Goal: Information Seeking & Learning: Learn about a topic

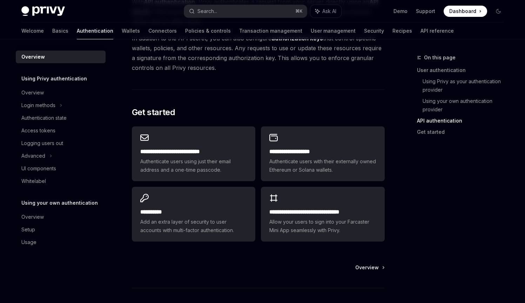
scroll to position [548, 0]
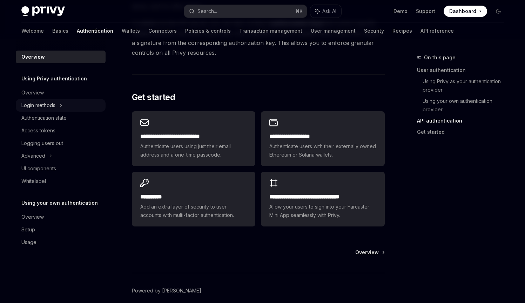
click at [60, 106] on icon at bounding box center [61, 105] width 3 height 8
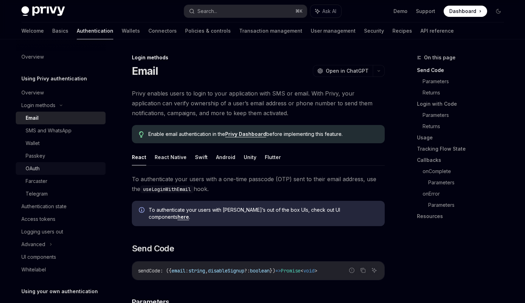
click at [48, 169] on div "OAuth" at bounding box center [64, 168] width 76 height 8
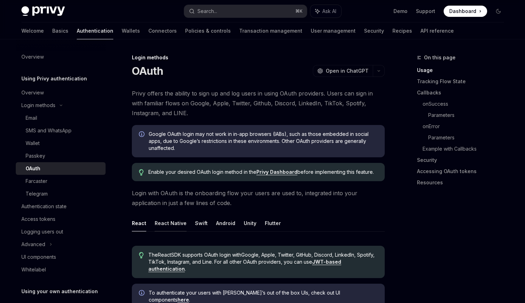
click at [165, 222] on button "React Native" at bounding box center [171, 223] width 32 height 16
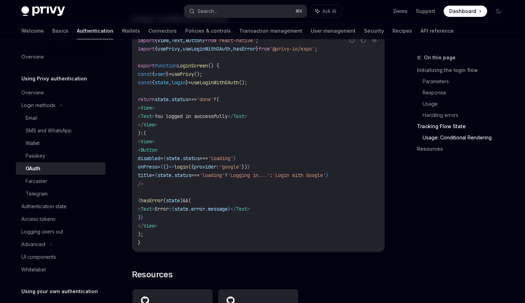
scroll to position [1395, 0]
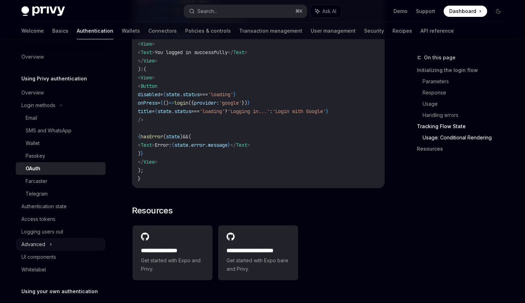
click at [53, 245] on div "Advanced" at bounding box center [61, 244] width 90 height 13
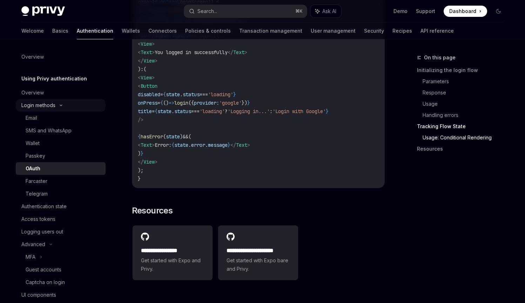
click at [54, 105] on div "Login methods" at bounding box center [38, 105] width 34 height 8
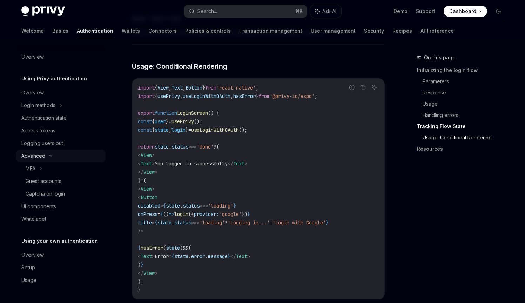
scroll to position [1285, 0]
click at [59, 156] on div "Advanced" at bounding box center [61, 156] width 90 height 13
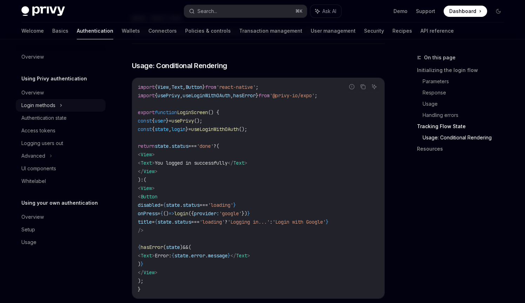
click at [58, 104] on div "Login methods" at bounding box center [61, 105] width 90 height 13
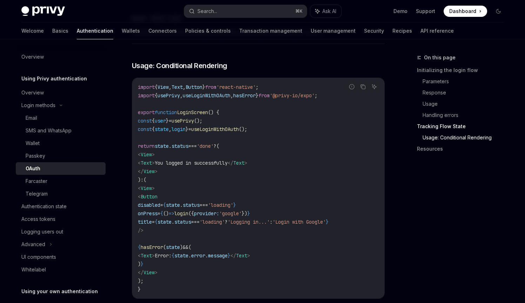
click at [65, 167] on div "OAuth" at bounding box center [64, 168] width 76 height 8
type textarea "*"
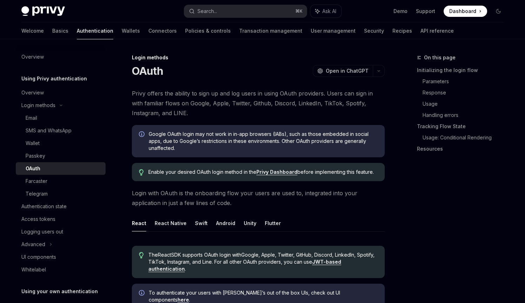
click at [194, 139] on span "Google OAuth login may not work in in-app browsers (IABs), such as those embedd…" at bounding box center [263, 141] width 229 height 21
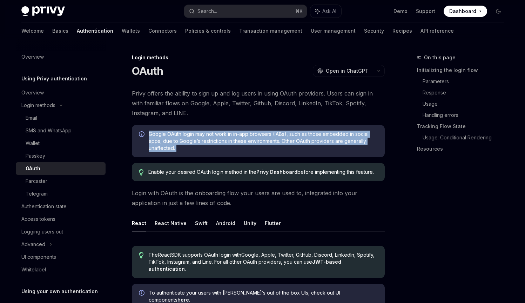
click at [194, 139] on span "Google OAuth login may not work in in-app browsers (IABs), such as those embedd…" at bounding box center [263, 141] width 229 height 21
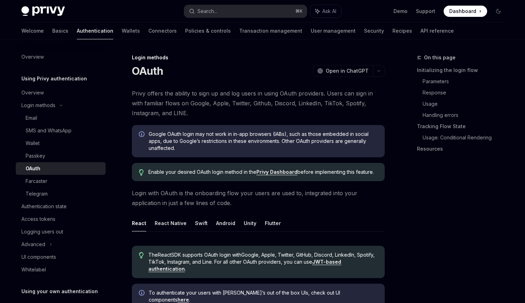
click at [192, 170] on span "Enable your desired OAuth login method in the Privy Dashboard before implementi…" at bounding box center [262, 171] width 229 height 7
click at [191, 191] on span "Login with OAuth is the onboarding flow your users are used to, integrated into…" at bounding box center [258, 198] width 253 height 20
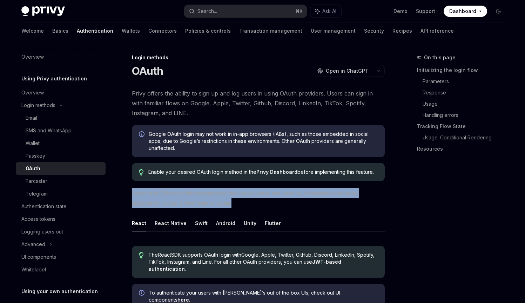
click at [191, 191] on span "Login with OAuth is the onboarding flow your users are used to, integrated into…" at bounding box center [258, 198] width 253 height 20
click at [203, 9] on div "Search..." at bounding box center [208, 11] width 20 height 8
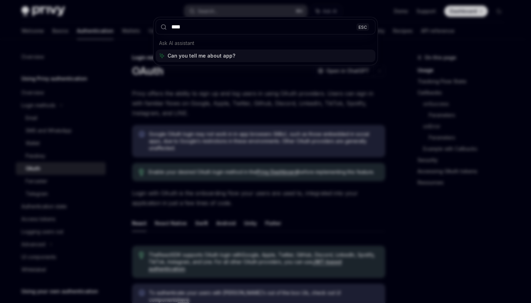
type input "*****"
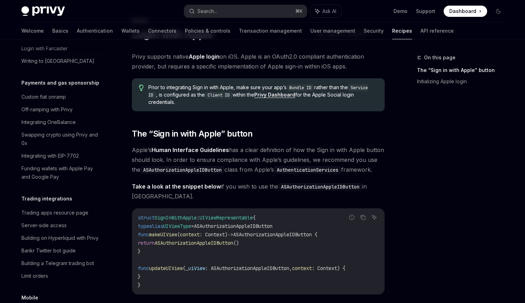
scroll to position [35, 0]
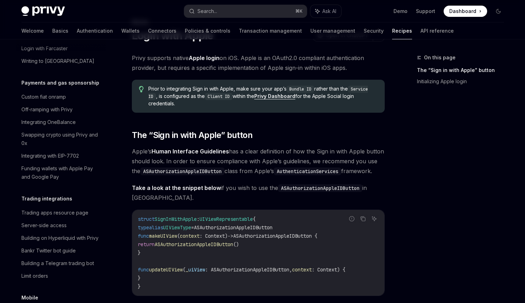
click at [259, 62] on span "Privy supports native Apple login on iOS. Apple is an OAuth2.0 compliant authen…" at bounding box center [258, 63] width 253 height 20
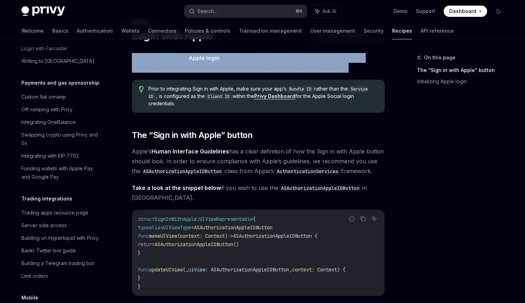
click at [259, 62] on span "Privy supports native Apple login on iOS. Apple is an OAuth2.0 compliant authen…" at bounding box center [258, 63] width 253 height 20
click at [197, 71] on span "Privy supports native Apple login on iOS. Apple is an OAuth2.0 compliant authen…" at bounding box center [258, 63] width 253 height 20
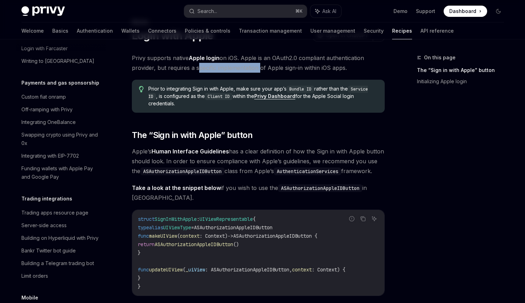
drag, startPoint x: 197, startPoint y: 71, endPoint x: 227, endPoint y: 69, distance: 30.2
click at [227, 69] on span "Privy supports native Apple login on iOS. Apple is an OAuth2.0 compliant authen…" at bounding box center [258, 63] width 253 height 20
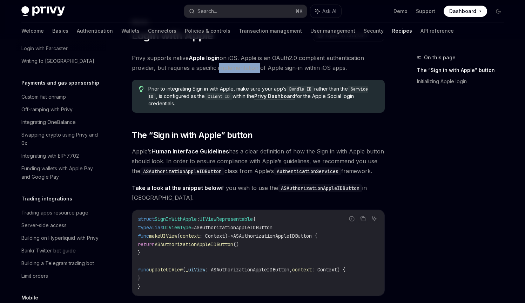
click at [227, 69] on span "Privy supports native Apple login on iOS. Apple is an OAuth2.0 compliant authen…" at bounding box center [258, 63] width 253 height 20
click at [238, 86] on span "Prior to integrating Sign in with Apple, make sure your app’s Bundle ID rather …" at bounding box center [262, 96] width 229 height 22
click at [211, 95] on code "Client ID" at bounding box center [219, 96] width 28 height 7
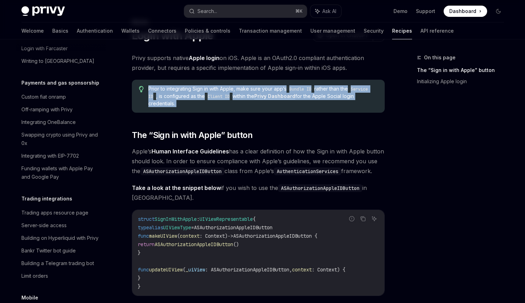
click at [211, 95] on code "Client ID" at bounding box center [219, 96] width 28 height 7
click at [210, 97] on code "Client ID" at bounding box center [219, 96] width 28 height 7
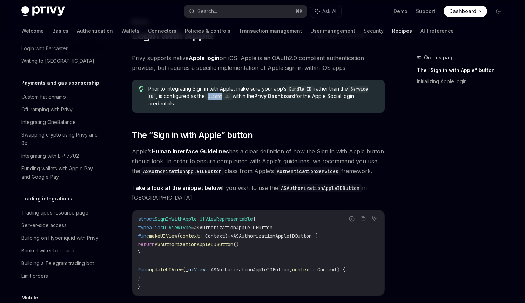
click at [210, 97] on code "Client ID" at bounding box center [219, 96] width 28 height 7
click at [172, 154] on link "Human Interface Guidelines" at bounding box center [191, 151] width 78 height 7
click at [235, 150] on span "Apple’s Human Interface Guidelines has a clear definition of how the Sign in wi…" at bounding box center [258, 160] width 253 height 29
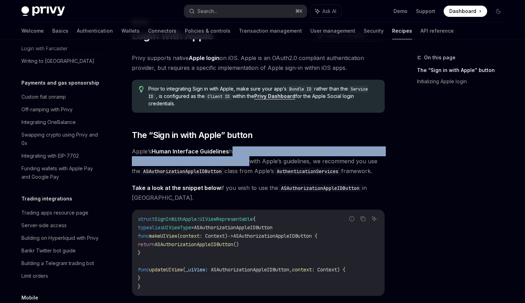
drag, startPoint x: 235, startPoint y: 150, endPoint x: 213, endPoint y: 164, distance: 25.4
click at [213, 164] on span "Apple’s Human Interface Guidelines has a clear definition of how the Sign in wi…" at bounding box center [258, 160] width 253 height 29
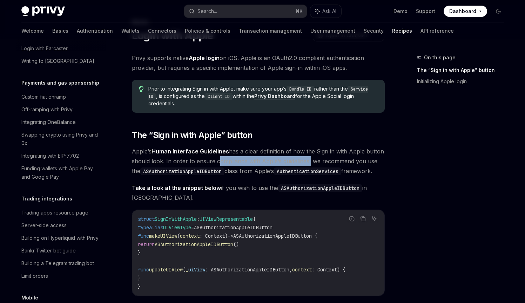
drag, startPoint x: 213, startPoint y: 164, endPoint x: 283, endPoint y: 161, distance: 69.2
click at [283, 161] on span "Apple’s Human Interface Guidelines has a clear definition of how the Sign in wi…" at bounding box center [258, 160] width 253 height 29
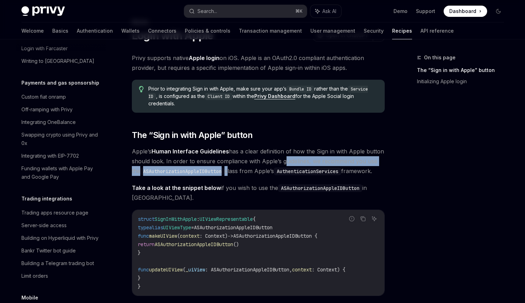
drag, startPoint x: 283, startPoint y: 161, endPoint x: 216, endPoint y: 168, distance: 67.1
click at [216, 168] on span "Apple’s Human Interface Guidelines has a clear definition of how the Sign in wi…" at bounding box center [258, 160] width 253 height 29
click at [210, 171] on code "ASAuthorizationAppleIDButton" at bounding box center [182, 171] width 84 height 8
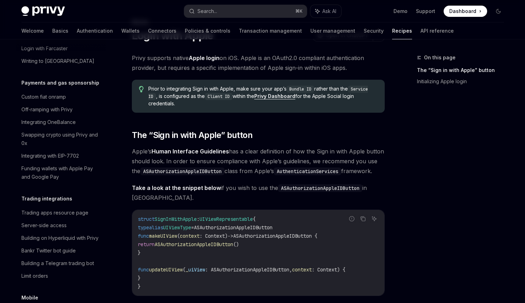
click at [234, 170] on span "Apple’s Human Interface Guidelines has a clear definition of how the Sign in wi…" at bounding box center [258, 160] width 253 height 29
drag, startPoint x: 234, startPoint y: 170, endPoint x: 258, endPoint y: 170, distance: 23.5
click at [258, 170] on span "Apple’s Human Interface Guidelines has a clear definition of how the Sign in wi…" at bounding box center [258, 160] width 253 height 29
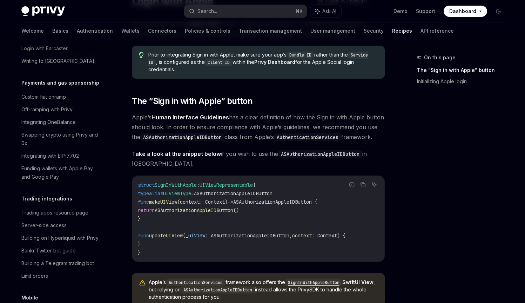
scroll to position [71, 0]
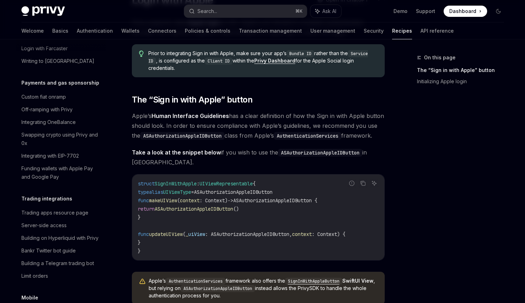
click at [244, 153] on span "Take a look at the snippet below if you wish to use the ASAuthorizationAppleIDB…" at bounding box center [258, 157] width 253 height 20
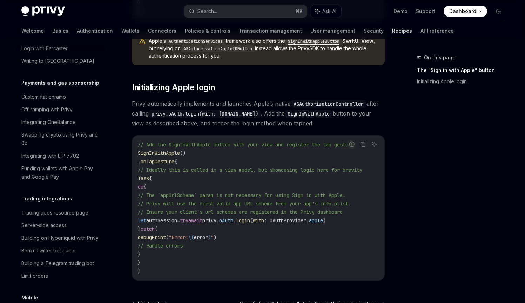
scroll to position [310, 0]
click at [205, 109] on span "Privy automatically implements and launches Apple’s native ASAuthorizationContr…" at bounding box center [258, 113] width 253 height 29
drag, startPoint x: 205, startPoint y: 109, endPoint x: 239, endPoint y: 108, distance: 33.7
click at [239, 108] on span "Privy automatically implements and launches Apple’s native ASAuthorizationContr…" at bounding box center [258, 113] width 253 height 29
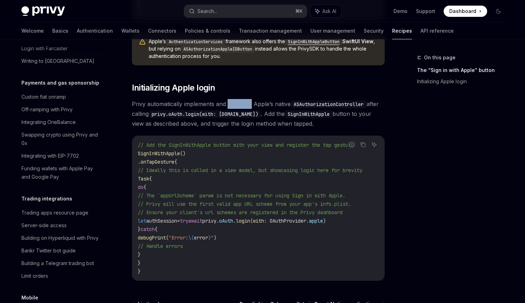
click at [239, 108] on span "Privy automatically implements and launches Apple’s native ASAuthorizationContr…" at bounding box center [258, 113] width 253 height 29
click at [238, 148] on span "// Add the SignInWithApple button with your view and register the tap gesture" at bounding box center [246, 145] width 216 height 6
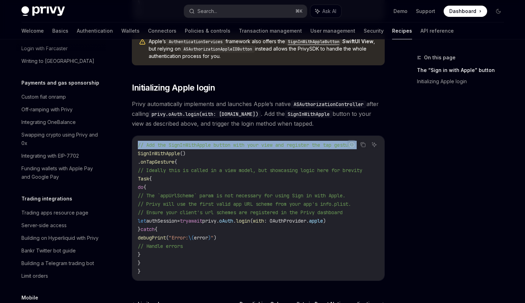
click at [238, 148] on span "// Add the SignInWithApple button with your view and register the tap gesture" at bounding box center [246, 145] width 216 height 6
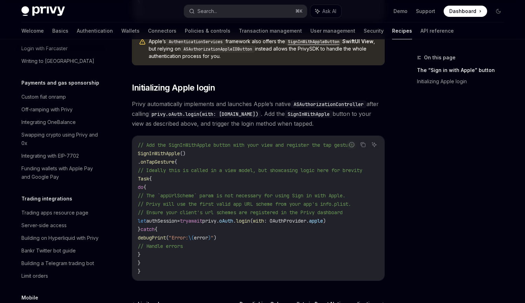
drag, startPoint x: 228, startPoint y: 282, endPoint x: 238, endPoint y: 283, distance: 9.2
click at [238, 280] on div "// Add the SignInWithApple button with your view and register the tap gesture S…" at bounding box center [258, 208] width 252 height 145
drag, startPoint x: 239, startPoint y: 286, endPoint x: 254, endPoint y: 281, distance: 16.2
click at [253, 283] on div "Mobile Login with Apple OpenAI Open in ChatGPT OpenAI Open in ChatGPT Privy sup…" at bounding box center [192, 64] width 387 height 642
click at [257, 280] on div "// Add the SignInWithApple button with your view and register the tap gesture S…" at bounding box center [258, 208] width 252 height 145
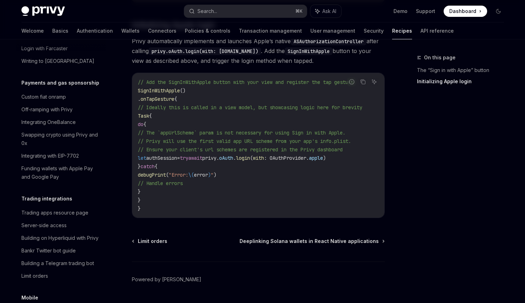
scroll to position [393, 0]
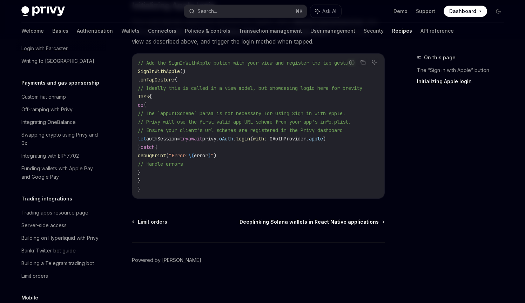
click at [250, 225] on span "Deeplinking Solana wallets in React Native applications" at bounding box center [309, 221] width 139 height 7
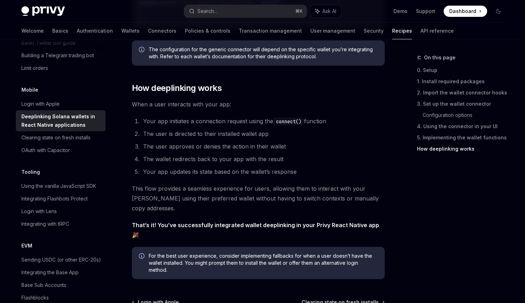
scroll to position [1587, 0]
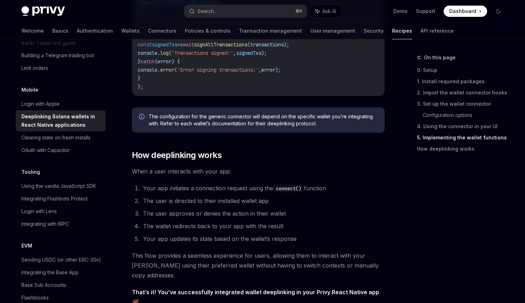
type textarea "*"
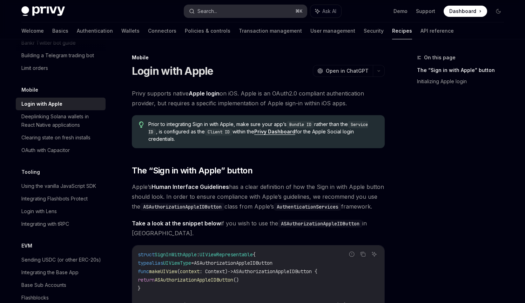
click at [239, 12] on button "Search... ⌘ K" at bounding box center [245, 11] width 123 height 13
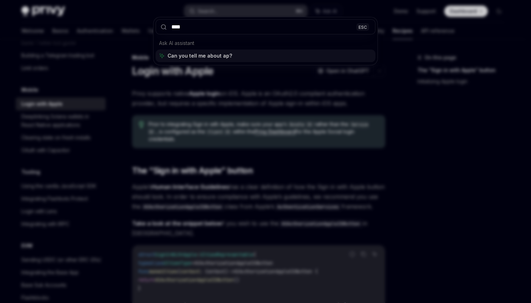
type input "*****"
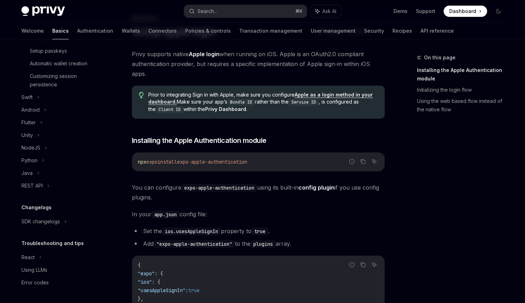
scroll to position [85, 0]
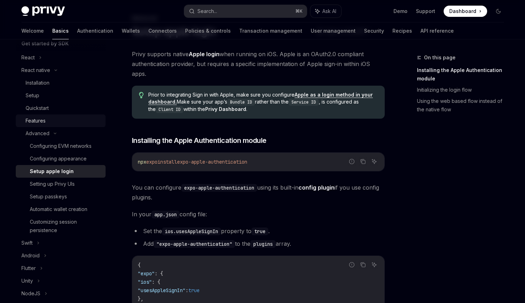
click at [48, 119] on div "Features" at bounding box center [64, 121] width 76 height 8
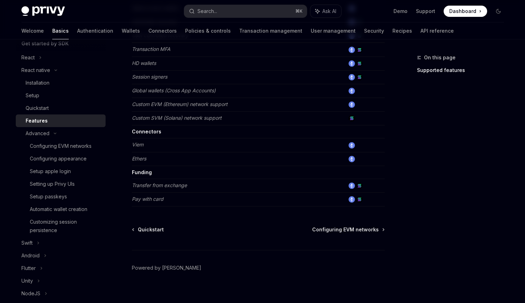
scroll to position [349, 0]
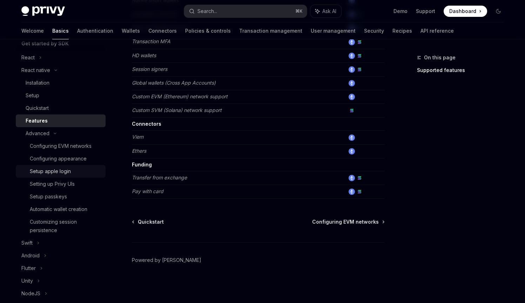
click at [85, 174] on div "Setup apple login" at bounding box center [66, 171] width 72 height 8
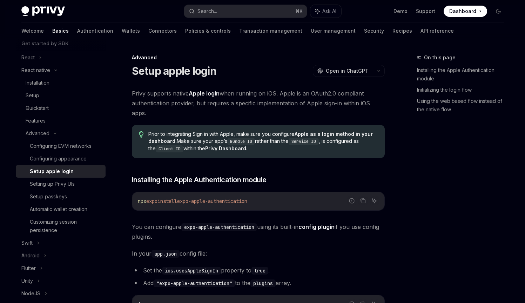
type textarea "*"
click at [211, 132] on span "Prior to integrating Sign in with Apple, make sure you configure Apple as a log…" at bounding box center [262, 142] width 229 height 22
drag, startPoint x: 211, startPoint y: 132, endPoint x: 254, endPoint y: 134, distance: 43.6
click at [254, 134] on span "Prior to integrating Sign in with Apple, make sure you configure Apple as a log…" at bounding box center [262, 142] width 229 height 22
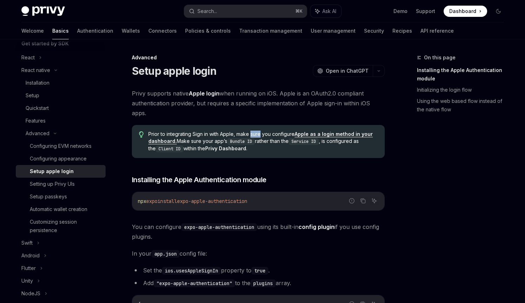
click at [254, 134] on span "Prior to integrating Sign in with Apple, make sure you configure Apple as a log…" at bounding box center [262, 142] width 229 height 22
click at [199, 141] on span "Prior to integrating Sign in with Apple, make sure you configure Apple as a log…" at bounding box center [262, 142] width 229 height 22
drag, startPoint x: 199, startPoint y: 141, endPoint x: 226, endPoint y: 141, distance: 26.3
click at [226, 141] on span "Prior to integrating Sign in with Apple, make sure you configure Apple as a log…" at bounding box center [262, 142] width 229 height 22
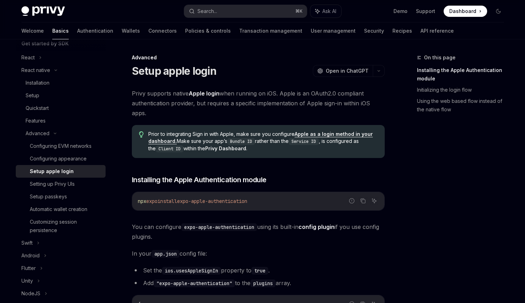
drag, startPoint x: 226, startPoint y: 141, endPoint x: 264, endPoint y: 141, distance: 38.6
click at [264, 141] on span "Prior to integrating Sign in with Apple, make sure you configure Apple as a log…" at bounding box center [262, 142] width 229 height 22
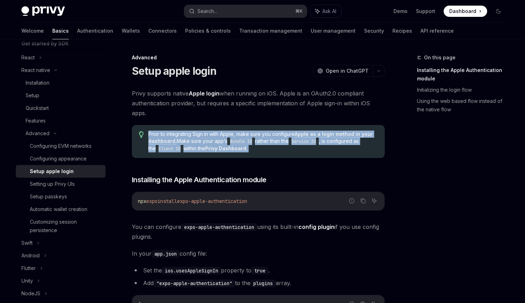
click at [264, 141] on span "Prior to integrating Sign in with Apple, make sure you configure Apple as a log…" at bounding box center [262, 142] width 229 height 22
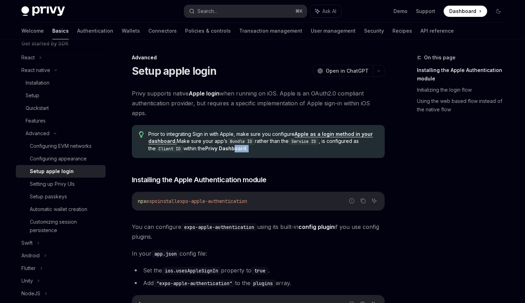
click at [231, 151] on span "Prior to integrating Sign in with Apple, make sure you configure Apple as a log…" at bounding box center [262, 142] width 229 height 22
click at [201, 176] on span "Installing the Apple Authentication module" at bounding box center [199, 180] width 135 height 10
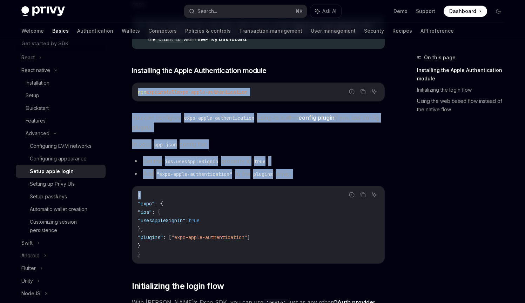
scroll to position [121, 0]
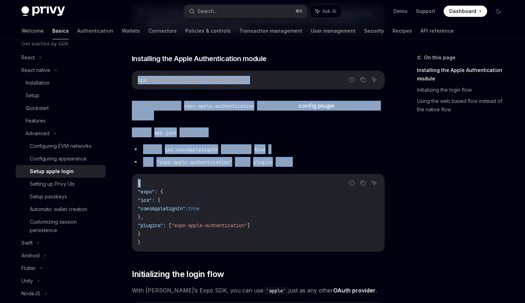
click at [201, 177] on div "Privy supports native Apple login when running on iOS. Apple is an OAuth2.0 com…" at bounding box center [258, 308] width 253 height 682
click at [167, 112] on span "You can configure expo-apple-authentication using its built-in config plugin if…" at bounding box center [258, 111] width 253 height 20
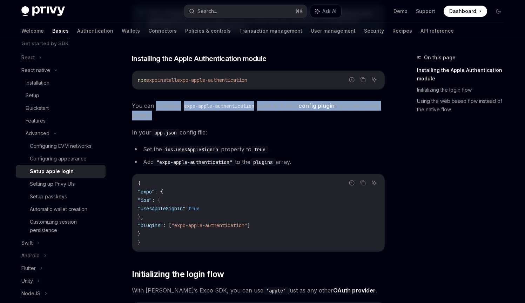
drag, startPoint x: 167, startPoint y: 112, endPoint x: 165, endPoint y: 109, distance: 3.6
click at [165, 109] on span "You can configure expo-apple-authentication using its built-in config plugin if…" at bounding box center [258, 111] width 253 height 20
drag, startPoint x: 165, startPoint y: 109, endPoint x: 163, endPoint y: 115, distance: 6.0
click at [163, 115] on span "You can configure expo-apple-authentication using its built-in config plugin if…" at bounding box center [258, 111] width 253 height 20
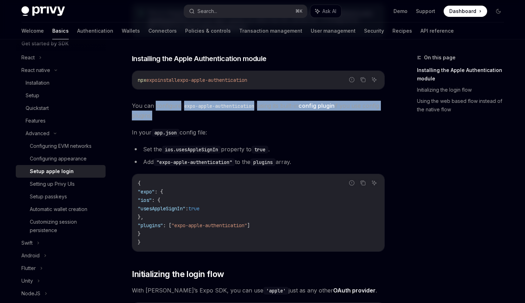
click at [163, 115] on span "You can configure expo-apple-authentication using its built-in config plugin if…" at bounding box center [258, 111] width 253 height 20
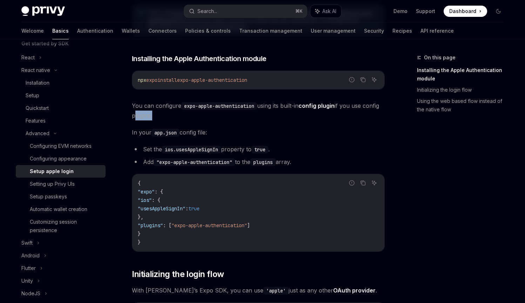
click at [163, 115] on span "You can configure expo-apple-authentication using its built-in config plugin if…" at bounding box center [258, 111] width 253 height 20
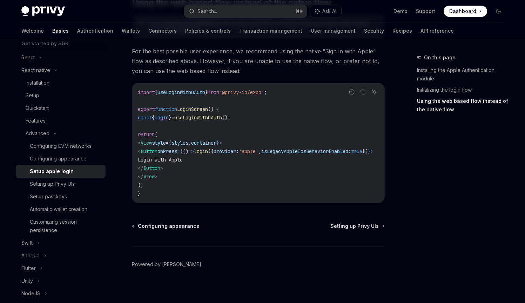
scroll to position [568, 0]
drag, startPoint x: 317, startPoint y: 203, endPoint x: 327, endPoint y: 204, distance: 10.9
click at [339, 202] on div "import { useLoginWithOAuth } from '@privy-io/expo' ; export function LoginScree…" at bounding box center [258, 142] width 252 height 119
drag, startPoint x: 324, startPoint y: 205, endPoint x: 328, endPoint y: 207, distance: 4.7
click at [341, 202] on div "import { useLoginWithOAuth } from '@privy-io/expo' ; export function LoginScree…" at bounding box center [258, 142] width 252 height 119
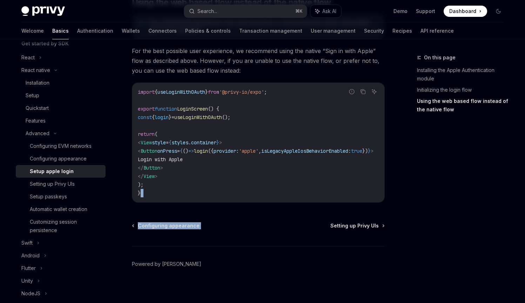
drag, startPoint x: 323, startPoint y: 208, endPoint x: 336, endPoint y: 204, distance: 13.1
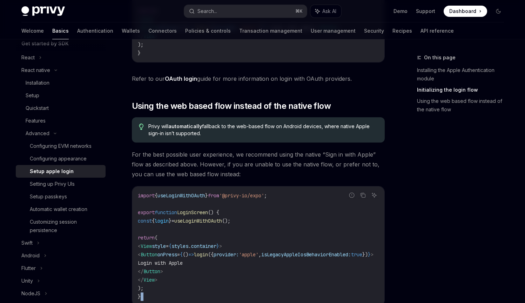
scroll to position [464, 0]
click at [221, 153] on span "For the best possible user experience, we recommend using the native “Sign in w…" at bounding box center [258, 164] width 253 height 29
drag, startPoint x: 221, startPoint y: 153, endPoint x: 275, endPoint y: 157, distance: 54.2
click at [275, 157] on span "For the best possible user experience, we recommend using the native “Sign in w…" at bounding box center [258, 164] width 253 height 29
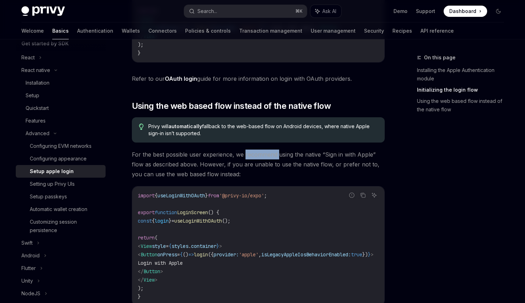
drag, startPoint x: 275, startPoint y: 157, endPoint x: 268, endPoint y: 158, distance: 7.5
click at [268, 158] on span "For the best possible user experience, we recommend using the native “Sign in w…" at bounding box center [258, 164] width 253 height 29
click at [199, 166] on span "For the best possible user experience, we recommend using the native “Sign in w…" at bounding box center [258, 164] width 253 height 29
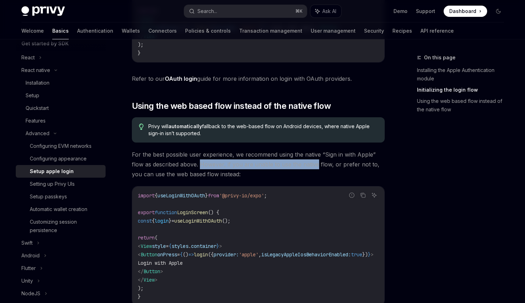
drag, startPoint x: 199, startPoint y: 166, endPoint x: 307, endPoint y: 165, distance: 107.4
click at [307, 165] on span "For the best possible user experience, we recommend using the native “Sign in w…" at bounding box center [258, 164] width 253 height 29
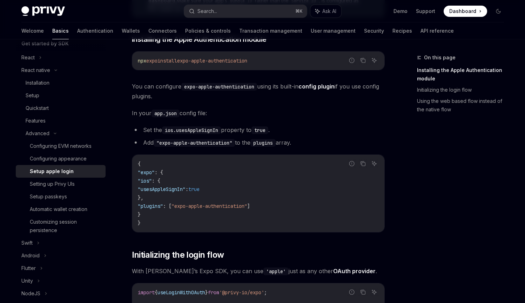
scroll to position [0, 0]
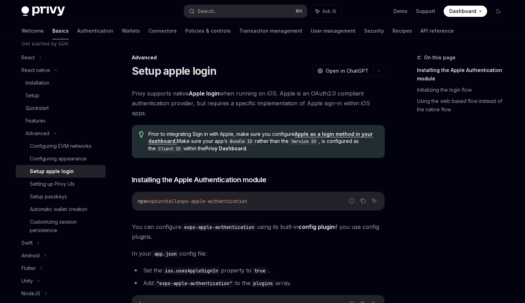
click at [153, 74] on h1 "Setup apple login" at bounding box center [174, 71] width 85 height 13
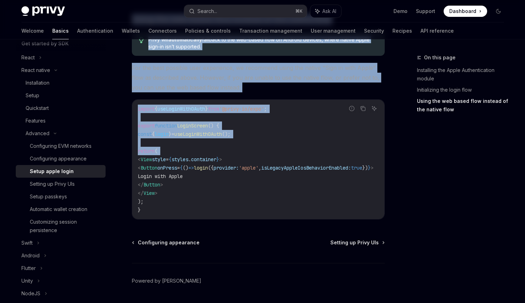
scroll to position [577, 0]
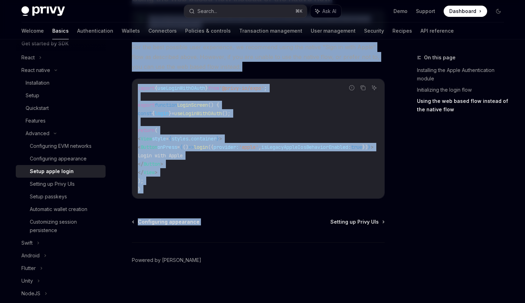
drag, startPoint x: 153, startPoint y: 74, endPoint x: 225, endPoint y: 217, distance: 159.5
copy div "Setup apple login OpenAI Open in ChatGPT OpenAI Open in ChatGPT Privy supports …"
click at [203, 60] on span "For the best possible user experience, we recommend using the native “Sign in w…" at bounding box center [258, 56] width 253 height 29
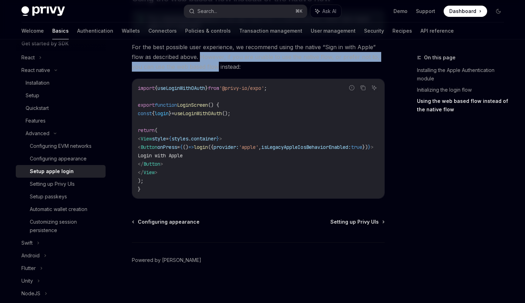
drag, startPoint x: 203, startPoint y: 60, endPoint x: 208, endPoint y: 53, distance: 8.7
click at [208, 53] on span "For the best possible user experience, we recommend using the native “Sign in w…" at bounding box center [258, 56] width 253 height 29
drag, startPoint x: 208, startPoint y: 53, endPoint x: 224, endPoint y: 68, distance: 22.6
click at [224, 68] on span "For the best possible user experience, we recommend using the native “Sign in w…" at bounding box center [258, 56] width 253 height 29
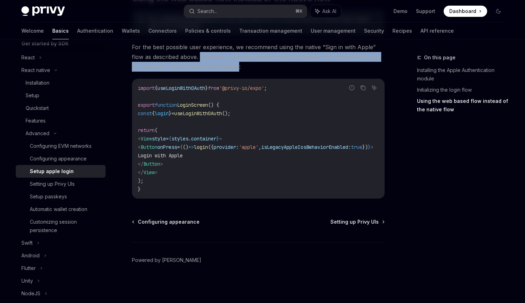
click at [224, 68] on span "For the best possible user experience, we recommend using the native “Sign in w…" at bounding box center [258, 56] width 253 height 29
drag, startPoint x: 224, startPoint y: 68, endPoint x: 208, endPoint y: 59, distance: 18.6
click at [208, 59] on span "For the best possible user experience, we recommend using the native “Sign in w…" at bounding box center [258, 56] width 253 height 29
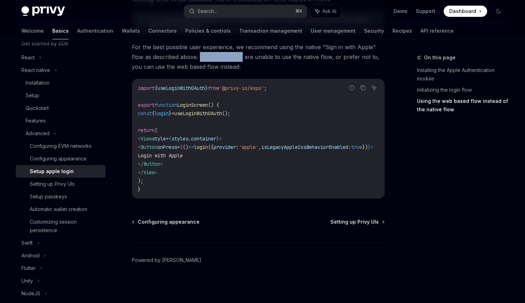
drag, startPoint x: 208, startPoint y: 59, endPoint x: 234, endPoint y: 54, distance: 25.7
click at [234, 54] on span "For the best possible user experience, we recommend using the native “Sign in w…" at bounding box center [258, 56] width 253 height 29
click at [233, 54] on span "For the best possible user experience, we recommend using the native “Sign in w…" at bounding box center [258, 56] width 253 height 29
click at [224, 55] on span "For the best possible user experience, we recommend using the native “Sign in w…" at bounding box center [258, 56] width 253 height 29
drag, startPoint x: 224, startPoint y: 55, endPoint x: 229, endPoint y: 55, distance: 5.3
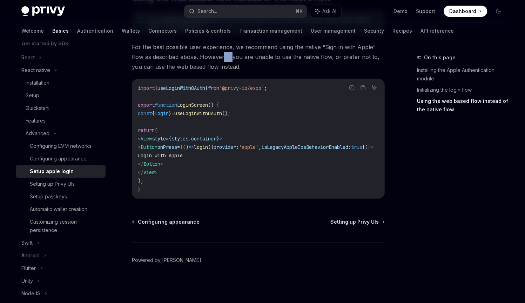
click at [229, 55] on span "For the best possible user experience, we recommend using the native “Sign in w…" at bounding box center [258, 56] width 253 height 29
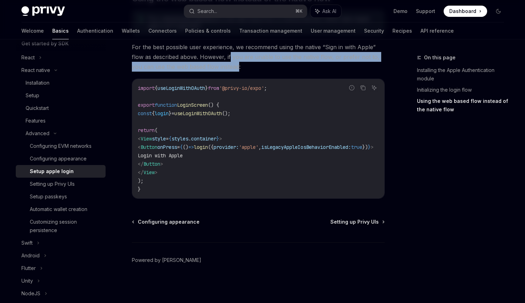
drag, startPoint x: 229, startPoint y: 55, endPoint x: 224, endPoint y: 62, distance: 8.1
click at [224, 62] on span "For the best possible user experience, we recommend using the native “Sign in w…" at bounding box center [258, 56] width 253 height 29
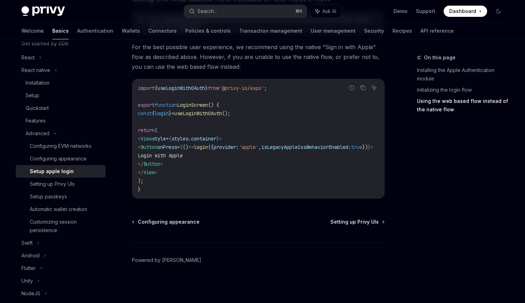
click at [227, 54] on span "For the best possible user experience, we recommend using the native “Sign in w…" at bounding box center [258, 56] width 253 height 29
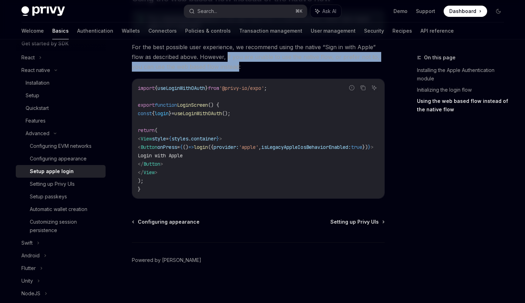
drag, startPoint x: 227, startPoint y: 54, endPoint x: 222, endPoint y: 68, distance: 15.2
click at [222, 68] on span "For the best possible user experience, we recommend using the native “Sign in w…" at bounding box center [258, 56] width 253 height 29
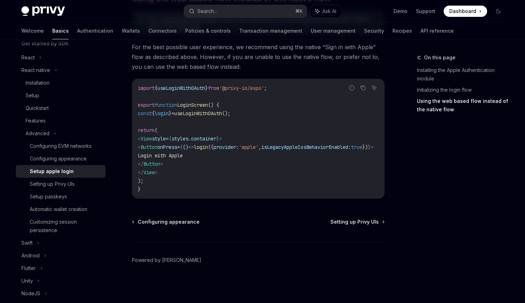
click at [232, 60] on span "For the best possible user experience, we recommend using the native “Sign in w…" at bounding box center [258, 56] width 253 height 29
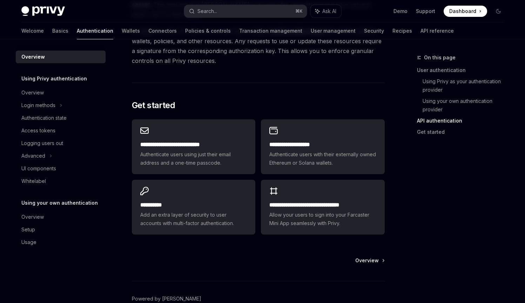
scroll to position [542, 0]
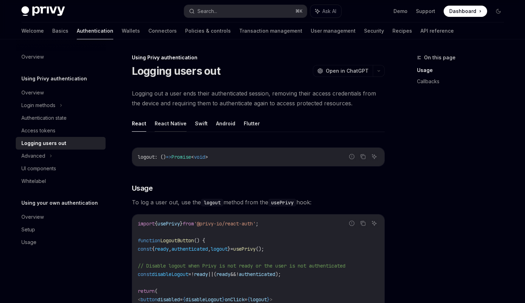
click at [162, 128] on button "React Native" at bounding box center [171, 123] width 32 height 16
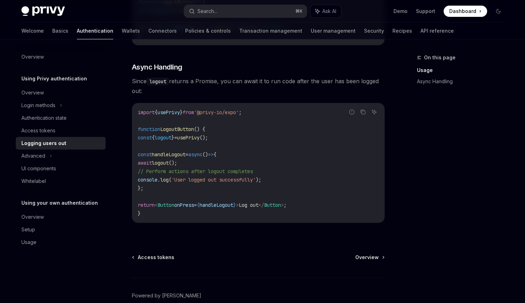
scroll to position [224, 0]
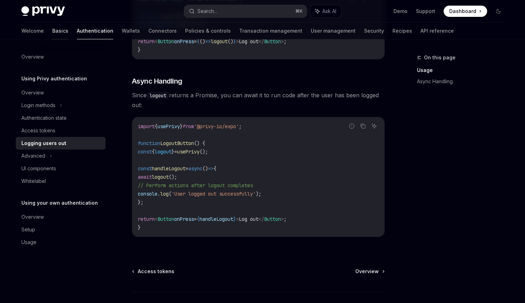
click at [52, 31] on link "Basics" at bounding box center [60, 30] width 16 height 17
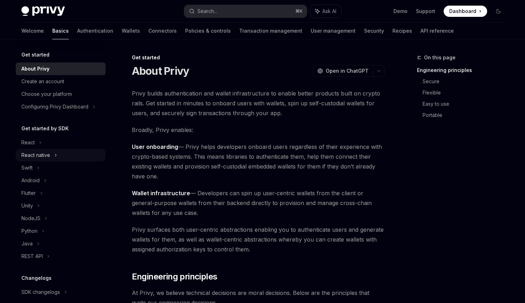
click at [44, 151] on div "React native" at bounding box center [35, 155] width 29 height 8
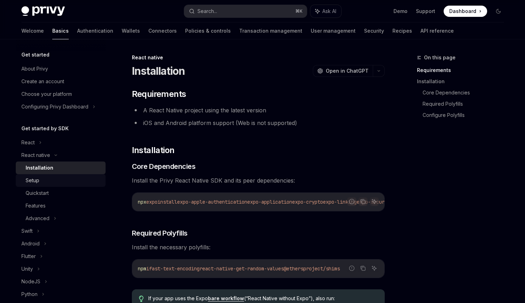
click at [54, 180] on div "Setup" at bounding box center [64, 180] width 76 height 8
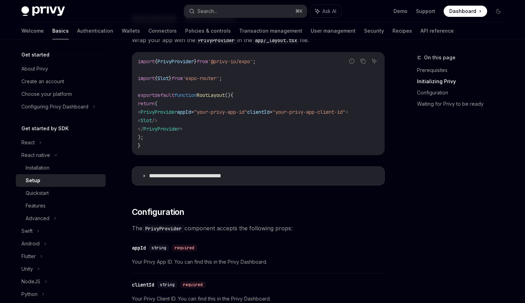
scroll to position [267, 0]
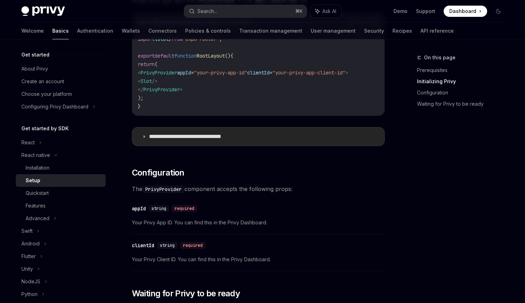
click at [139, 140] on summary "**********" at bounding box center [258, 136] width 252 height 18
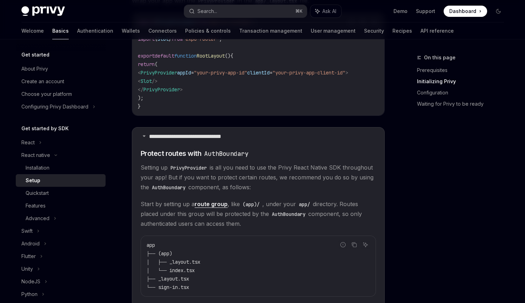
click at [197, 188] on span "Setting up PrivyProvider is all you need to use the Privy React Native SDK thro…" at bounding box center [259, 177] width 236 height 29
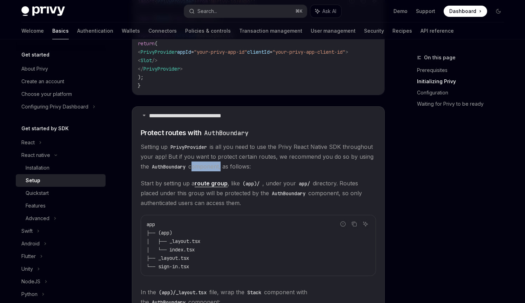
scroll to position [289, 0]
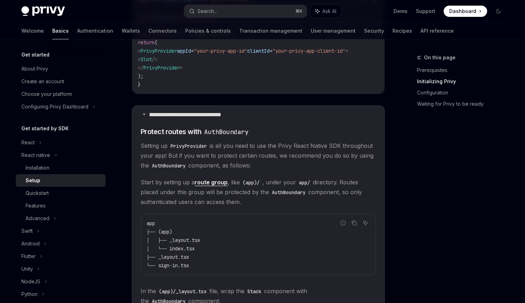
click at [194, 192] on span "Start by setting up a route group , like (app)/ , under your app/ directory. Ro…" at bounding box center [259, 191] width 236 height 29
click at [196, 192] on span "Start by setting up a route group , like (app)/ , under your app/ directory. Ro…" at bounding box center [259, 191] width 236 height 29
click at [179, 199] on span "Start by setting up a route group , like (app)/ , under your app/ directory. Ro…" at bounding box center [259, 191] width 236 height 29
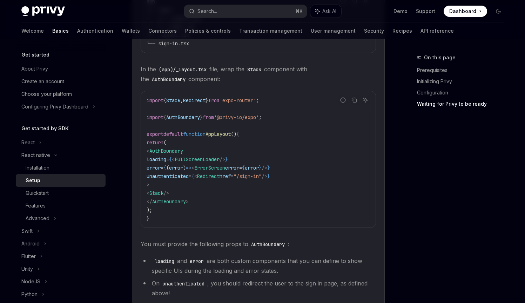
scroll to position [516, 0]
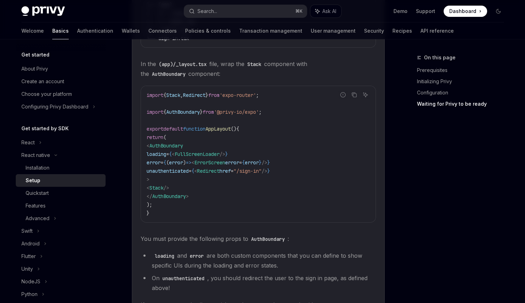
click at [213, 238] on span "You must provide the following props to AuthBoundary :" at bounding box center [259, 239] width 236 height 10
drag, startPoint x: 213, startPoint y: 238, endPoint x: 230, endPoint y: 243, distance: 17.7
click at [230, 243] on span "You must provide the following props to AuthBoundary :" at bounding box center [259, 239] width 236 height 10
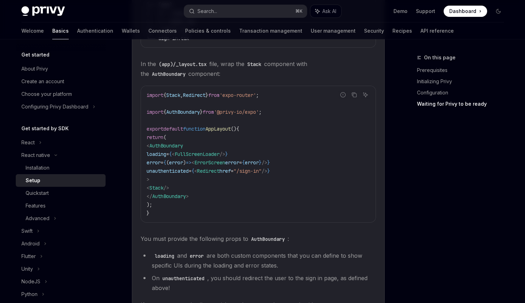
click at [244, 258] on li "loading and error are both custom components that you can define to show specif…" at bounding box center [259, 261] width 236 height 20
drag, startPoint x: 244, startPoint y: 258, endPoint x: 271, endPoint y: 258, distance: 27.4
click at [271, 258] on li "loading and error are both custom components that you can define to show specif…" at bounding box center [259, 261] width 236 height 20
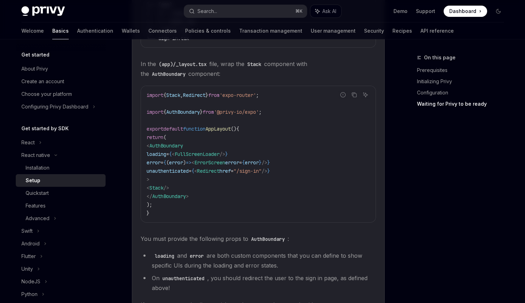
click at [201, 269] on li "loading and error are both custom components that you can define to show specif…" at bounding box center [259, 261] width 236 height 20
drag, startPoint x: 212, startPoint y: 269, endPoint x: 240, endPoint y: 267, distance: 28.1
click at [240, 267] on li "loading and error are both custom components that you can define to show specif…" at bounding box center [259, 261] width 236 height 20
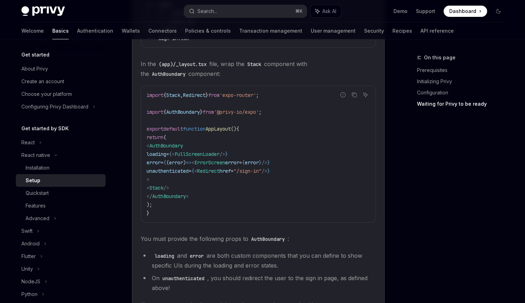
click at [254, 267] on li "loading and error are both custom components that you can define to show specif…" at bounding box center [259, 261] width 236 height 20
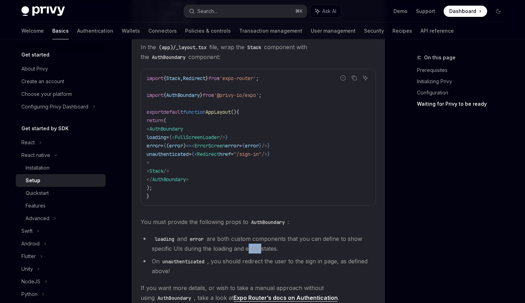
scroll to position [547, 0]
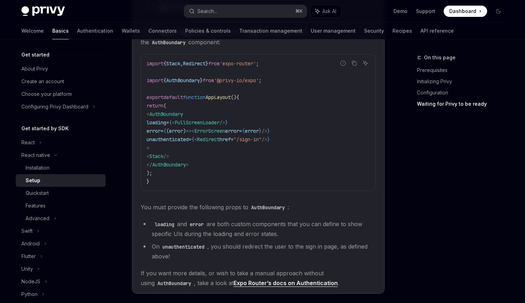
click at [236, 254] on li "On unauthenticated , you should redirect the user to the sign in page, as defin…" at bounding box center [259, 251] width 236 height 20
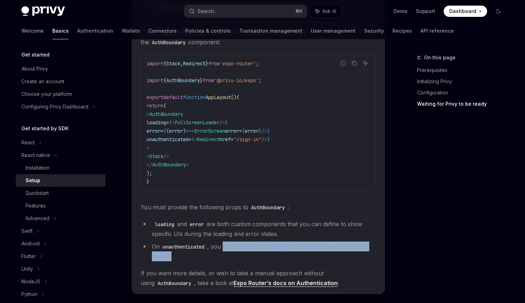
drag, startPoint x: 236, startPoint y: 254, endPoint x: 240, endPoint y: 250, distance: 6.0
click at [240, 250] on li "On unauthenticated , you should redirect the user to the sign in page, as defin…" at bounding box center [259, 251] width 236 height 20
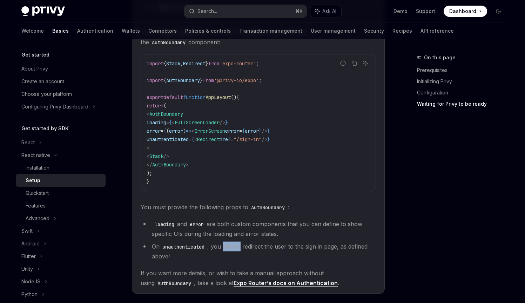
click at [240, 250] on li "On unauthenticated , you should redirect the user to the sign in page, as defin…" at bounding box center [259, 251] width 236 height 20
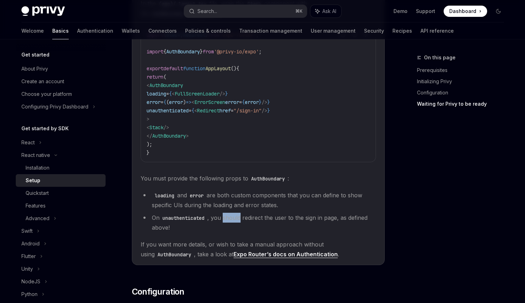
scroll to position [575, 0]
click at [195, 249] on span "If you want more details, or wish to take a manual approach without using AuthB…" at bounding box center [259, 251] width 236 height 20
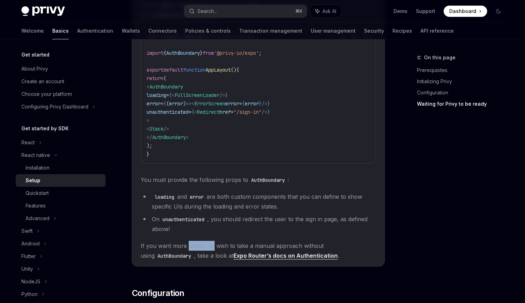
drag, startPoint x: 195, startPoint y: 249, endPoint x: 211, endPoint y: 249, distance: 16.5
click at [211, 249] on span "If you want more details, or wish to take a manual approach without using AuthB…" at bounding box center [259, 251] width 236 height 20
click at [188, 259] on span "If you want more details, or wish to take a manual approach without using AuthB…" at bounding box center [259, 251] width 236 height 20
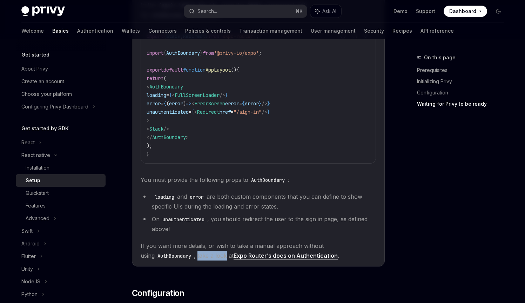
drag, startPoint x: 188, startPoint y: 259, endPoint x: 205, endPoint y: 260, distance: 16.1
click at [205, 260] on span "If you want more details, or wish to take a manual approach without using AuthB…" at bounding box center [259, 251] width 236 height 20
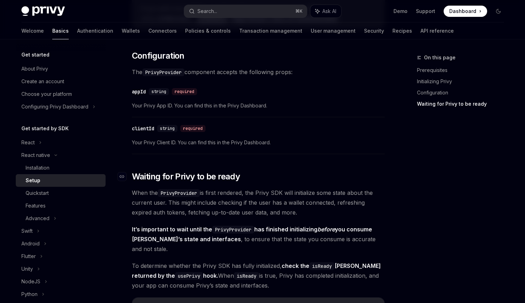
scroll to position [869, 0]
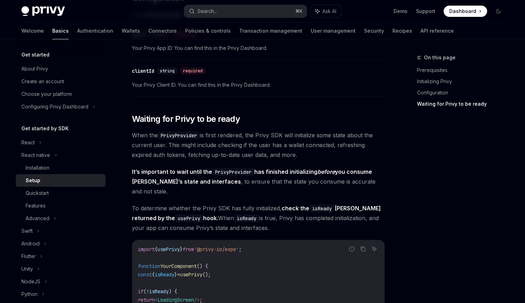
click at [212, 142] on span "When the PrivyProvider is first rendered, the Privy SDK will initialize some st…" at bounding box center [258, 144] width 253 height 29
drag, startPoint x: 211, startPoint y: 142, endPoint x: 307, endPoint y: 140, distance: 96.2
click at [307, 140] on span "When the PrivyProvider is first rendered, the Privy SDK will initialize some st…" at bounding box center [258, 144] width 253 height 29
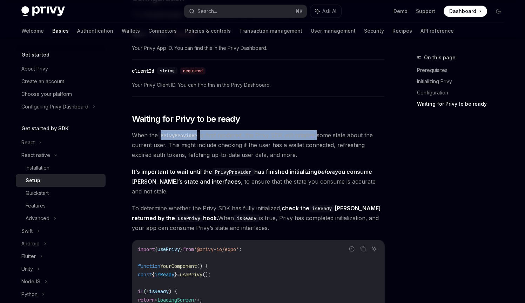
drag, startPoint x: 307, startPoint y: 140, endPoint x: 196, endPoint y: 142, distance: 111.6
click at [196, 142] on span "When the PrivyProvider is first rendered, the Privy SDK will initialize some st…" at bounding box center [258, 144] width 253 height 29
click at [196, 139] on code "PrivyProvider" at bounding box center [179, 136] width 42 height 8
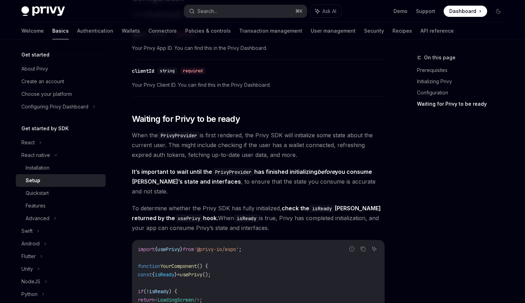
click at [222, 141] on span "When the PrivyProvider is first rendered, the Privy SDK will initialize some st…" at bounding box center [258, 144] width 253 height 29
drag, startPoint x: 222, startPoint y: 141, endPoint x: 226, endPoint y: 140, distance: 4.3
click at [226, 140] on span "When the PrivyProvider is first rendered, the Privy SDK will initialize some st…" at bounding box center [258, 144] width 253 height 29
click at [174, 147] on span "When the PrivyProvider is first rendered, the Privy SDK will initialize some st…" at bounding box center [258, 144] width 253 height 29
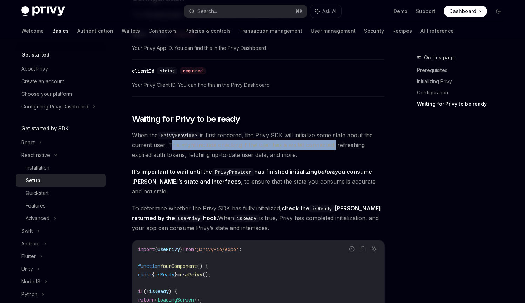
drag, startPoint x: 174, startPoint y: 147, endPoint x: 324, endPoint y: 152, distance: 150.7
click at [324, 152] on span "When the PrivyProvider is first rendered, the Privy SDK will initialize some st…" at bounding box center [258, 144] width 253 height 29
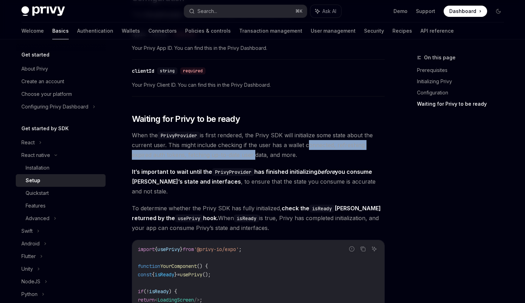
drag, startPoint x: 324, startPoint y: 152, endPoint x: 228, endPoint y: 160, distance: 96.1
click at [228, 160] on span "When the PrivyProvider is first rendered, the Privy SDK will initialize some st…" at bounding box center [258, 144] width 253 height 29
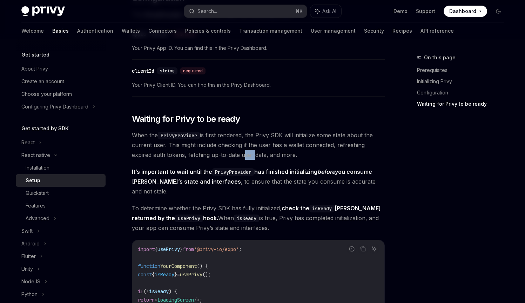
click at [228, 160] on span "When the PrivyProvider is first rendered, the Privy SDK will initialize some st…" at bounding box center [258, 144] width 253 height 29
click at [200, 177] on strong "It’s important to wait until the PrivyProvider has finished initializing before…" at bounding box center [252, 176] width 240 height 17
drag, startPoint x: 200, startPoint y: 177, endPoint x: 284, endPoint y: 176, distance: 83.5
click at [284, 176] on strong "It’s important to wait until the PrivyProvider has finished initializing before…" at bounding box center [252, 176] width 240 height 17
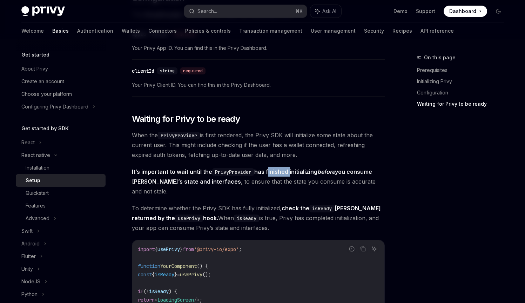
click at [284, 176] on strong "It’s important to wait until the PrivyProvider has finished initializing before…" at bounding box center [252, 176] width 240 height 17
click at [205, 186] on span "It’s important to wait until the PrivyProvider has finished initializing before…" at bounding box center [258, 181] width 253 height 29
drag, startPoint x: 205, startPoint y: 186, endPoint x: 224, endPoint y: 184, distance: 18.3
click at [224, 184] on span "It’s important to wait until the PrivyProvider has finished initializing before…" at bounding box center [258, 181] width 253 height 29
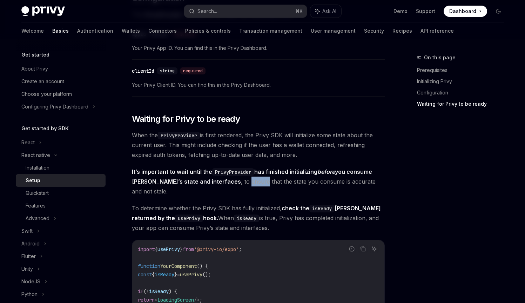
click at [224, 184] on span "It’s important to wait until the PrivyProvider has finished initializing before…" at bounding box center [258, 181] width 253 height 29
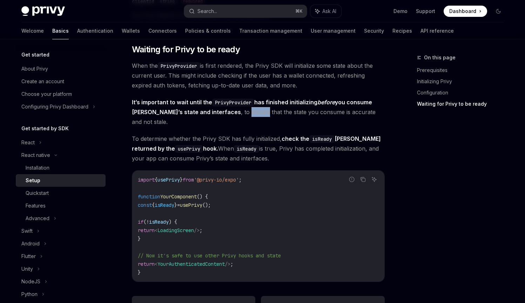
scroll to position [1056, 0]
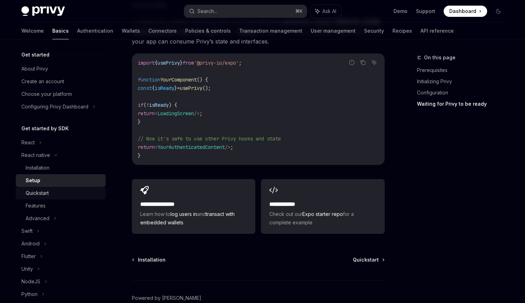
click at [51, 193] on div "Quickstart" at bounding box center [64, 193] width 76 height 8
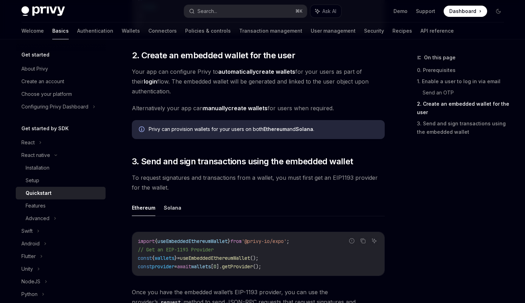
scroll to position [677, 0]
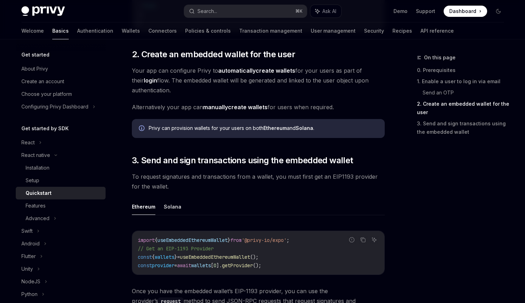
click at [278, 108] on span "Alternatively your app can manually create wallets for users when required." at bounding box center [258, 107] width 253 height 10
click at [191, 78] on span "Your app can configure Privy to automatically create wallets for your users as …" at bounding box center [258, 80] width 253 height 29
drag, startPoint x: 191, startPoint y: 78, endPoint x: 223, endPoint y: 81, distance: 31.7
click at [223, 81] on span "Your app can configure Privy to automatically create wallets for your users as …" at bounding box center [258, 80] width 253 height 29
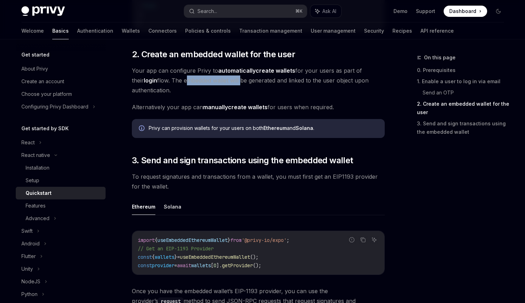
click at [223, 81] on span "Your app can configure Privy to automatically create wallets for your users as …" at bounding box center [258, 80] width 253 height 29
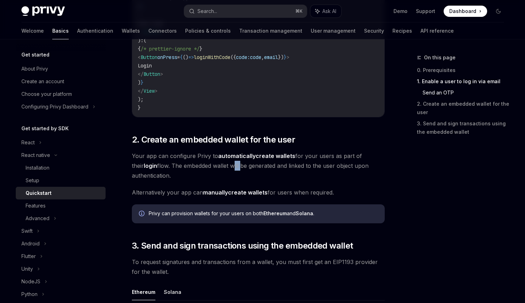
scroll to position [602, 0]
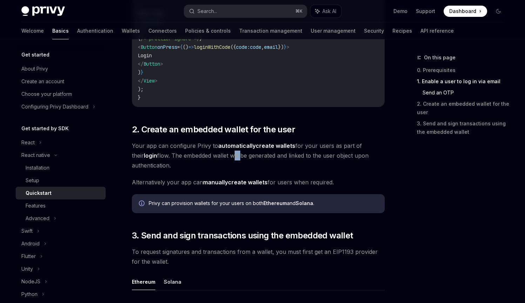
click at [249, 146] on strong "automatically" at bounding box center [237, 145] width 38 height 7
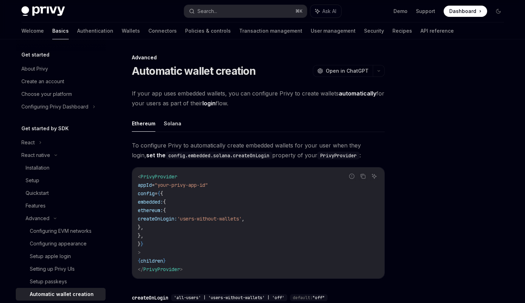
click at [181, 125] on ul "Ethereum Solana" at bounding box center [258, 123] width 253 height 17
click at [171, 126] on button "Solana" at bounding box center [173, 123] width 18 height 16
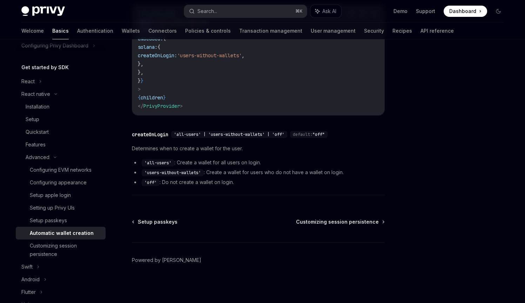
scroll to position [89, 0]
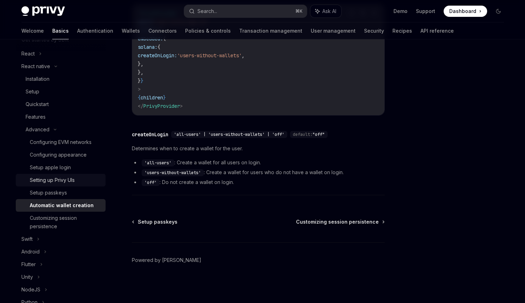
click at [77, 184] on link "Setting up Privy UIs" at bounding box center [61, 180] width 90 height 13
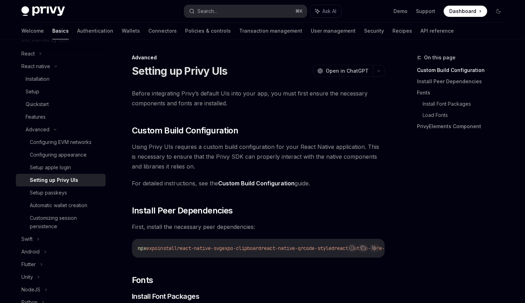
click at [174, 148] on span "Using Privy UIs requires a custom build configuration for your React Native app…" at bounding box center [258, 156] width 253 height 29
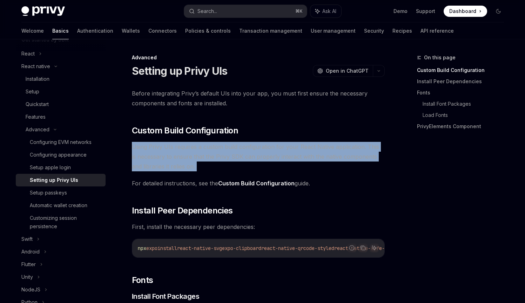
click at [174, 148] on span "Using Privy UIs requires a custom build configuration for your React Native app…" at bounding box center [258, 156] width 253 height 29
click at [173, 151] on span "Using Privy UIs requires a custom build configuration for your React Native app…" at bounding box center [258, 156] width 253 height 29
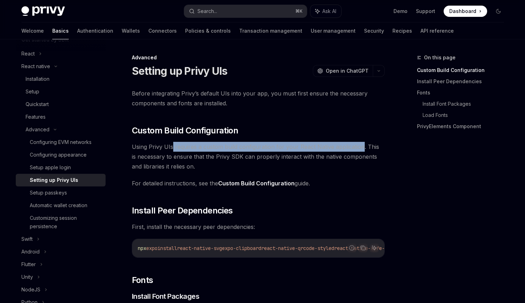
drag, startPoint x: 173, startPoint y: 151, endPoint x: 344, endPoint y: 150, distance: 170.9
click at [344, 150] on span "Using Privy UIs requires a custom build configuration for your React Native app…" at bounding box center [258, 156] width 253 height 29
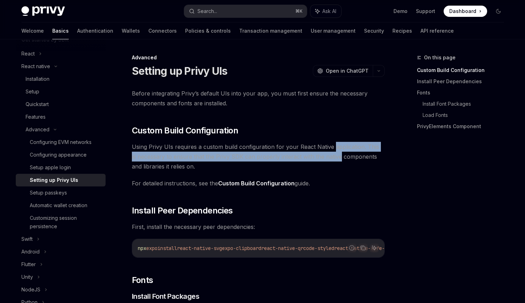
drag, startPoint x: 344, startPoint y: 150, endPoint x: 331, endPoint y: 156, distance: 14.4
click at [331, 156] on span "Using Privy UIs requires a custom build configuration for your React Native app…" at bounding box center [258, 156] width 253 height 29
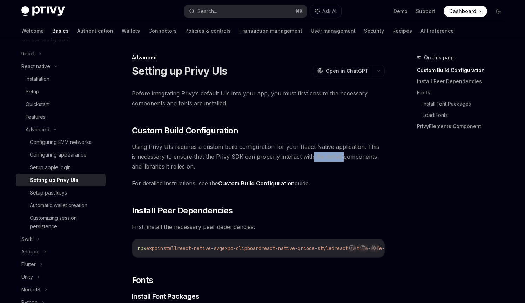
drag, startPoint x: 331, startPoint y: 156, endPoint x: 304, endPoint y: 158, distance: 26.7
click at [304, 158] on span "Using Privy UIs requires a custom build configuration for your React Native app…" at bounding box center [258, 156] width 253 height 29
drag, startPoint x: 304, startPoint y: 158, endPoint x: 289, endPoint y: 159, distance: 15.9
click at [289, 159] on span "Using Privy UIs requires a custom build configuration for your React Native app…" at bounding box center [258, 156] width 253 height 29
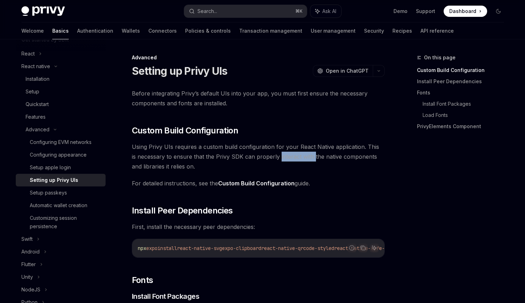
click at [289, 159] on span "Using Privy UIs requires a custom build configuration for your React Native app…" at bounding box center [258, 156] width 253 height 29
click at [172, 179] on span "For detailed instructions, see the Custom Build Configuration guide." at bounding box center [258, 183] width 253 height 10
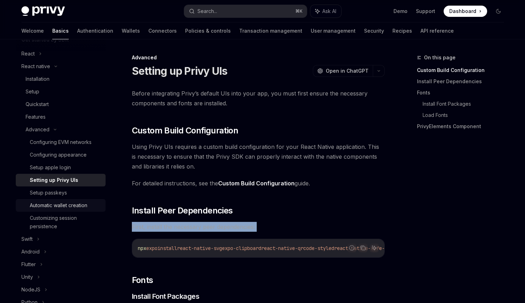
click at [68, 203] on div "Automatic wallet creation" at bounding box center [59, 205] width 58 height 8
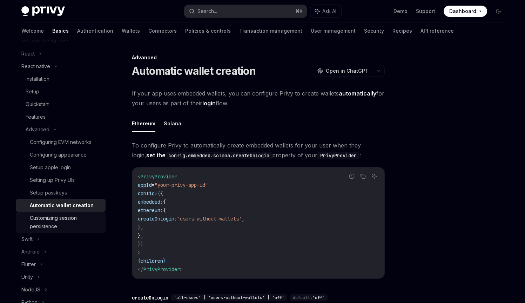
click at [70, 215] on div "Customizing session persistence" at bounding box center [66, 222] width 72 height 17
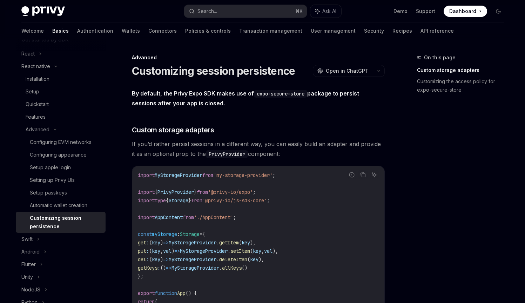
click at [72, 217] on div "Customizing session persistence" at bounding box center [66, 222] width 72 height 17
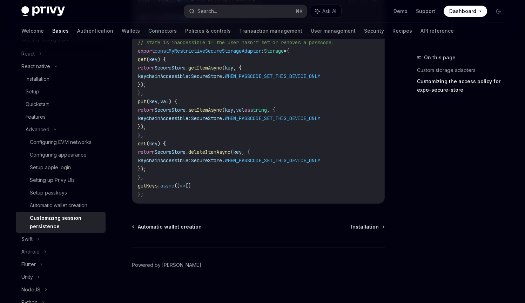
scroll to position [484, 0]
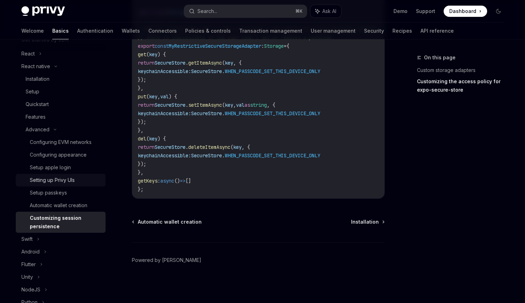
click at [48, 179] on div "Setting up Privy UIs" at bounding box center [52, 180] width 45 height 8
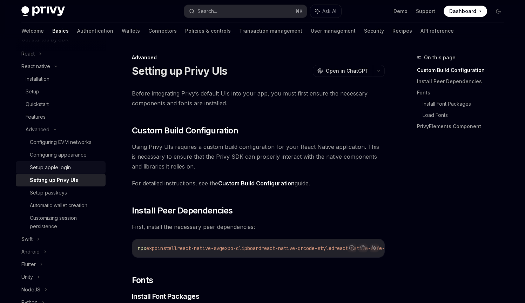
click at [50, 169] on div "Setup apple login" at bounding box center [50, 167] width 41 height 8
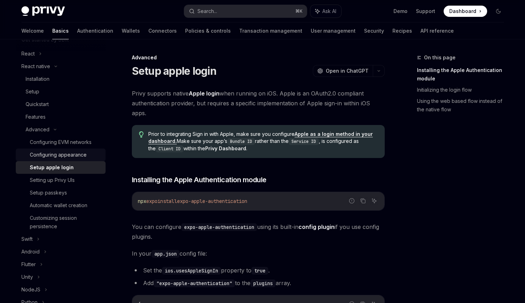
click at [57, 155] on div "Configuring appearance" at bounding box center [58, 155] width 57 height 8
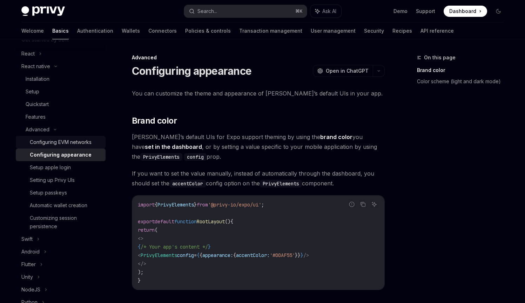
click at [52, 139] on div "Configuring EVM networks" at bounding box center [61, 142] width 62 height 8
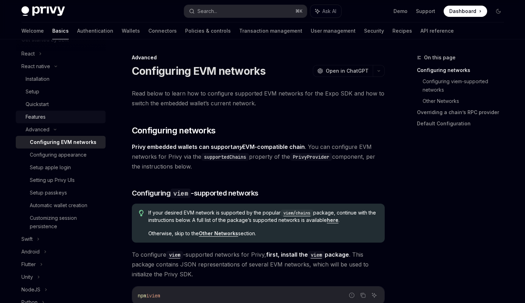
click at [46, 119] on div "Features" at bounding box center [64, 117] width 76 height 8
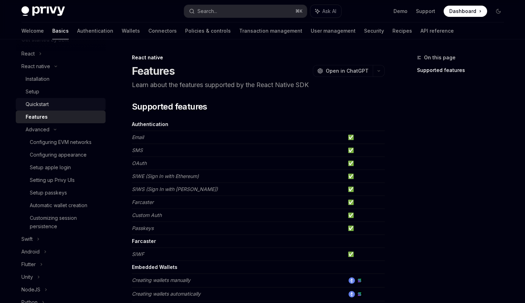
click at [58, 106] on div "Quickstart" at bounding box center [64, 104] width 76 height 8
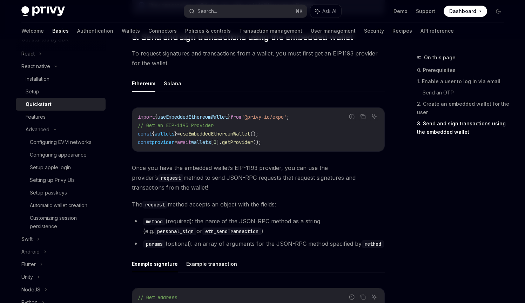
scroll to position [800, 0]
click at [171, 82] on button "Solana" at bounding box center [173, 84] width 18 height 16
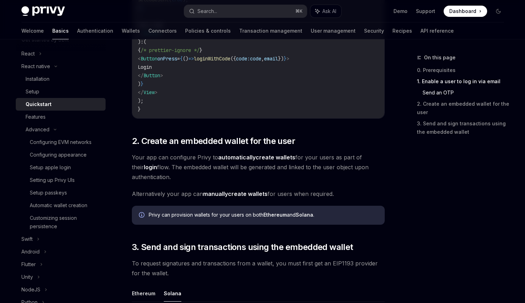
scroll to position [629, 0]
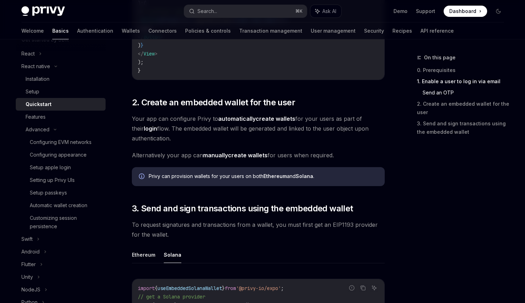
click at [172, 128] on span "Your app can configure Privy to automatically create wallets for your users as …" at bounding box center [258, 128] width 253 height 29
drag, startPoint x: 172, startPoint y: 128, endPoint x: 193, endPoint y: 129, distance: 21.8
click at [193, 129] on span "Your app can configure Privy to automatically create wallets for your users as …" at bounding box center [258, 128] width 253 height 29
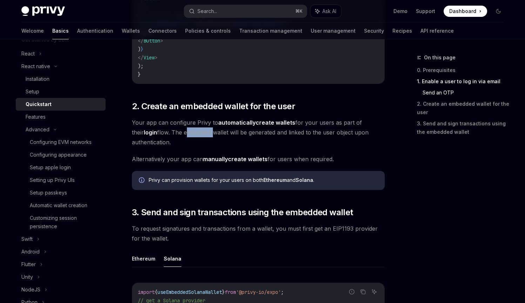
scroll to position [626, 0]
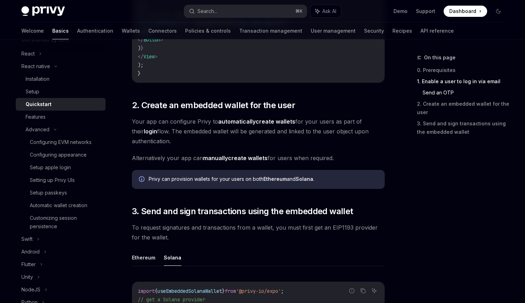
click at [217, 180] on div "Privy can provision wallets for your users on both Ethereum and Solana ." at bounding box center [263, 179] width 229 height 8
click at [220, 180] on div "Privy can provision wallets for your users on both Ethereum and Solana ." at bounding box center [263, 179] width 229 height 8
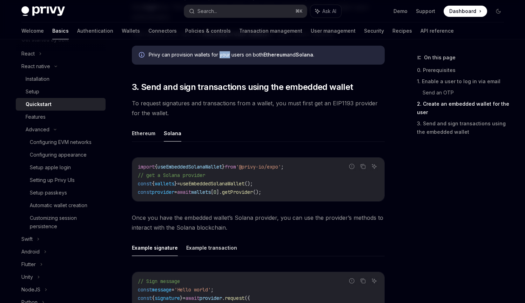
scroll to position [784, 0]
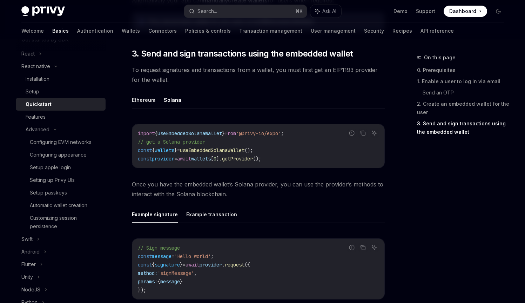
click at [222, 183] on span "Once you have the embedded wallet’s Solana provider, you can use the provider’s…" at bounding box center [258, 189] width 253 height 20
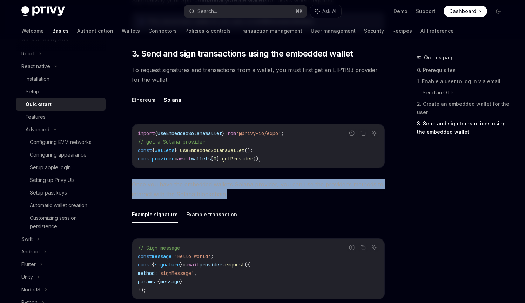
click at [222, 183] on span "Once you have the embedded wallet’s Solana provider, you can use the provider’s…" at bounding box center [258, 189] width 253 height 20
click at [205, 207] on button "Example transaction" at bounding box center [211, 214] width 51 height 16
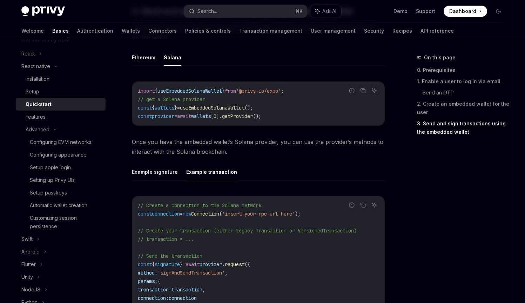
scroll to position [881, 0]
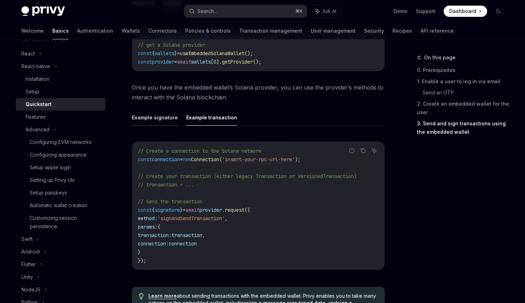
click at [159, 122] on button "Example signature" at bounding box center [155, 117] width 46 height 16
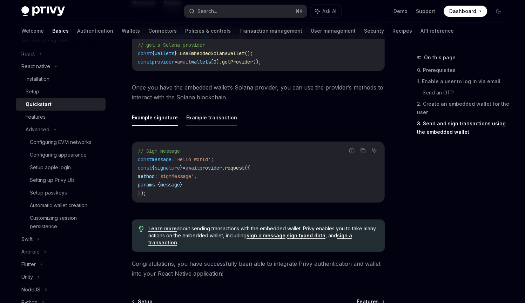
click at [201, 119] on button "Example transaction" at bounding box center [211, 117] width 51 height 16
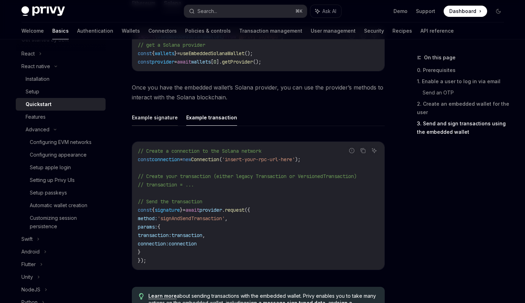
click at [170, 120] on button "Example signature" at bounding box center [155, 117] width 46 height 16
type textarea "*"
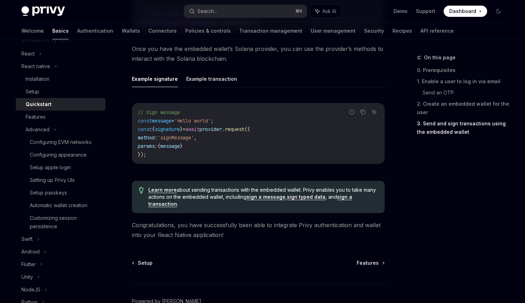
scroll to position [921, 0]
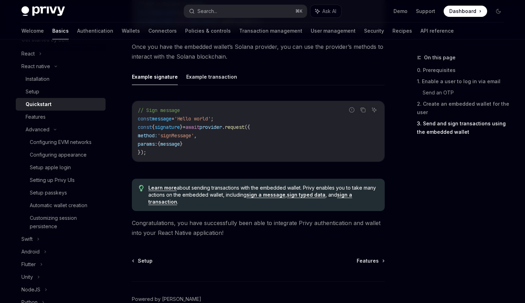
click at [206, 183] on div "Learn more about sending transactions with the embedded wallet. Privy enables y…" at bounding box center [258, 195] width 253 height 32
drag, startPoint x: 206, startPoint y: 183, endPoint x: 292, endPoint y: 186, distance: 86.4
click at [292, 186] on div "Learn more about sending transactions with the embedded wallet. Privy enables y…" at bounding box center [258, 195] width 253 height 32
click at [292, 186] on span "Learn more about sending transactions with the embedded wallet. Privy enables y…" at bounding box center [262, 194] width 229 height 21
drag, startPoint x: 292, startPoint y: 186, endPoint x: 216, endPoint y: 197, distance: 77.2
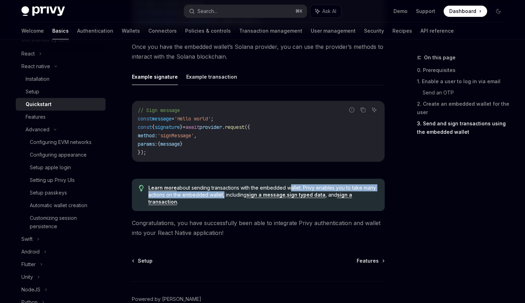
click at [216, 197] on span "Learn more about sending transactions with the embedded wallet. Privy enables y…" at bounding box center [262, 194] width 229 height 21
click at [215, 197] on span "Learn more about sending transactions with the embedded wallet. Privy enables y…" at bounding box center [262, 194] width 229 height 21
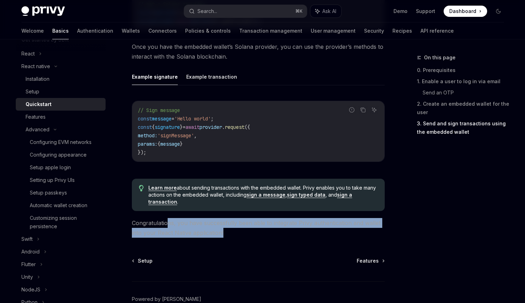
drag, startPoint x: 168, startPoint y: 224, endPoint x: 227, endPoint y: 233, distance: 60.1
click at [227, 233] on span "Congratulations, you have successfully been able to integrate Privy authenticat…" at bounding box center [258, 228] width 253 height 20
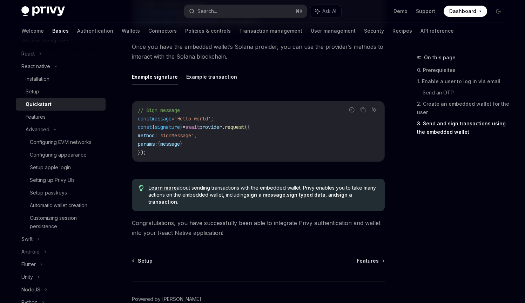
click at [227, 233] on span "Congratulations, you have successfully been able to integrate Privy authenticat…" at bounding box center [258, 228] width 253 height 20
click at [264, 13] on button "Search... ⌘ K" at bounding box center [245, 11] width 123 height 13
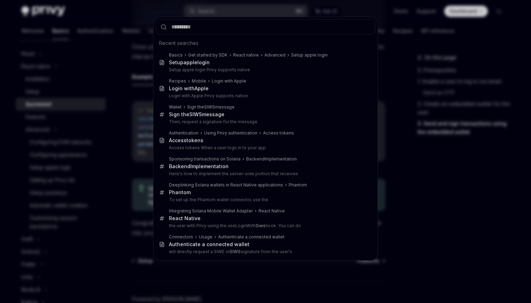
type input "**********"
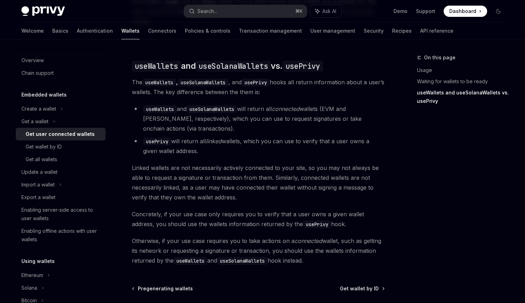
click at [180, 88] on span "The useWallets , useSolanaWallets , and usePrivy hooks all return information a…" at bounding box center [258, 87] width 253 height 20
drag, startPoint x: 180, startPoint y: 88, endPoint x: 197, endPoint y: 87, distance: 16.2
click at [197, 87] on span "The useWallets , useSolanaWallets , and usePrivy hooks all return information a…" at bounding box center [258, 87] width 253 height 20
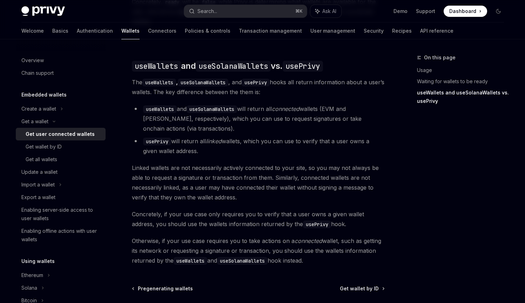
click at [206, 105] on code "useSolanaWallets" at bounding box center [212, 109] width 51 height 8
click at [204, 136] on li "usePrivy will return all linked wallets, which you can use to verify that a use…" at bounding box center [258, 146] width 253 height 20
drag, startPoint x: 205, startPoint y: 135, endPoint x: 234, endPoint y: 135, distance: 29.8
click at [234, 136] on li "usePrivy will return all linked wallets, which you can use to verify that a use…" at bounding box center [258, 146] width 253 height 20
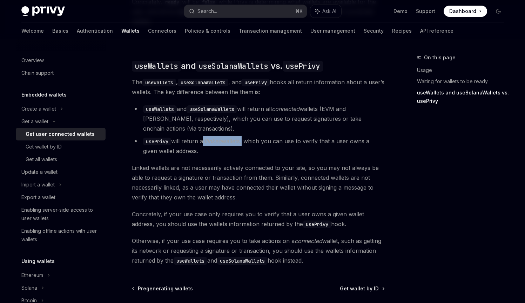
click at [234, 136] on li "usePrivy will return all linked wallets, which you can use to verify that a use…" at bounding box center [258, 146] width 253 height 20
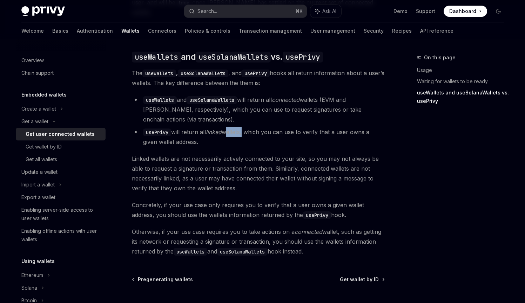
scroll to position [596, 0]
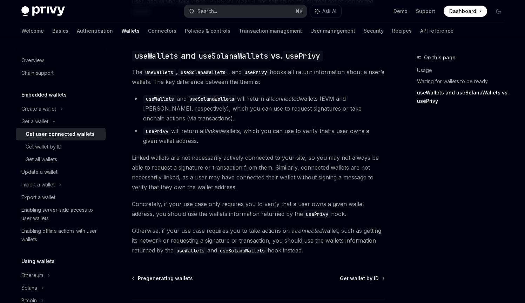
click at [190, 160] on span "Linked wallets are not necessarily actively connected to your site, so you may …" at bounding box center [258, 172] width 253 height 39
drag, startPoint x: 190, startPoint y: 160, endPoint x: 268, endPoint y: 160, distance: 78.3
click at [268, 160] on span "Linked wallets are not necessarily actively connected to your site, so you may …" at bounding box center [258, 172] width 253 height 39
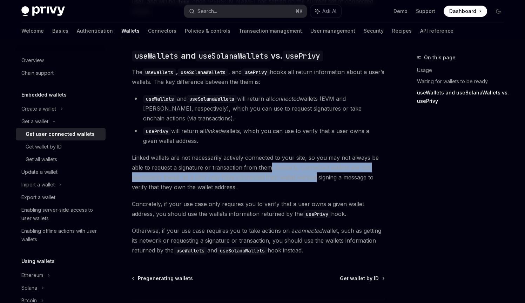
drag, startPoint x: 268, startPoint y: 160, endPoint x: 303, endPoint y: 171, distance: 36.3
click at [303, 171] on span "Linked wallets are not necessarily actively connected to your site, so you may …" at bounding box center [258, 172] width 253 height 39
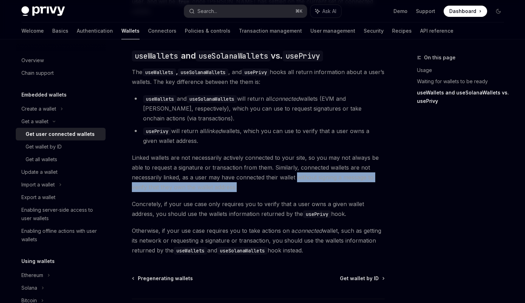
drag, startPoint x: 303, startPoint y: 171, endPoint x: 235, endPoint y: 181, distance: 68.9
click at [235, 181] on span "Linked wallets are not necessarily actively connected to your site, so you may …" at bounding box center [258, 172] width 253 height 39
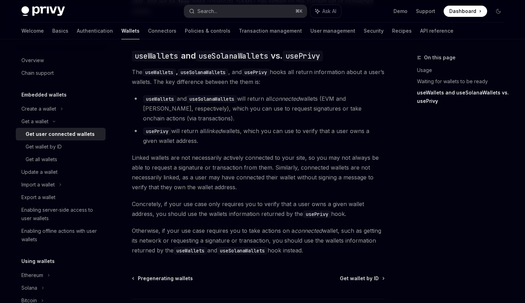
click at [238, 199] on span "Concretely, if your use case only requires you to verify that a user owns a giv…" at bounding box center [258, 209] width 253 height 20
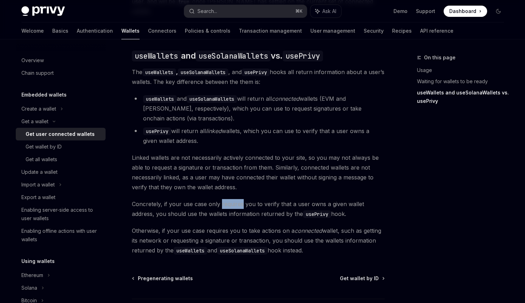
click at [238, 199] on span "Concretely, if your use case only requires you to verify that a user owns a giv…" at bounding box center [258, 209] width 253 height 20
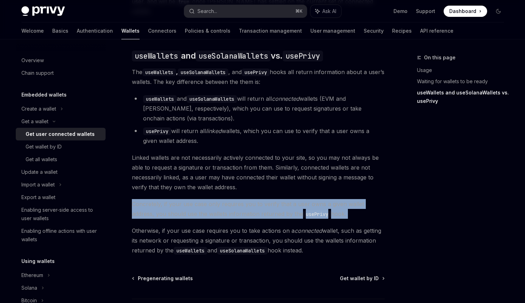
click at [238, 199] on span "Concretely, if your use case only requires you to verify that a user owns a giv…" at bounding box center [258, 209] width 253 height 20
click at [215, 204] on span "Concretely, if your use case only requires you to verify that a user owns a giv…" at bounding box center [258, 209] width 253 height 20
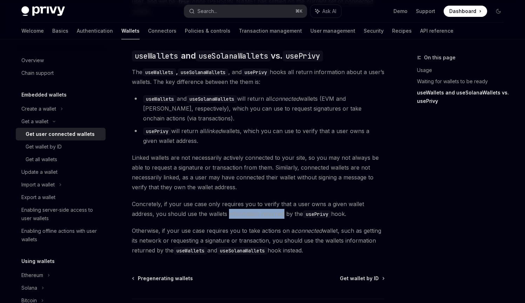
drag, startPoint x: 215, startPoint y: 204, endPoint x: 245, endPoint y: 206, distance: 30.6
click at [245, 206] on span "Concretely, if your use case only requires you to verify that a user owns a giv…" at bounding box center [258, 209] width 253 height 20
click at [245, 201] on span "Concretely, if your use case only requires you to verify that a user owns a giv…" at bounding box center [258, 209] width 253 height 20
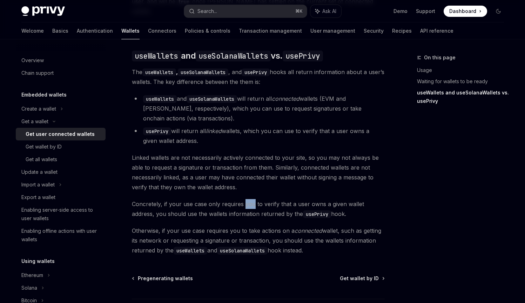
click at [245, 201] on span "Concretely, if your use case only requires you to verify that a user owns a giv…" at bounding box center [258, 209] width 253 height 20
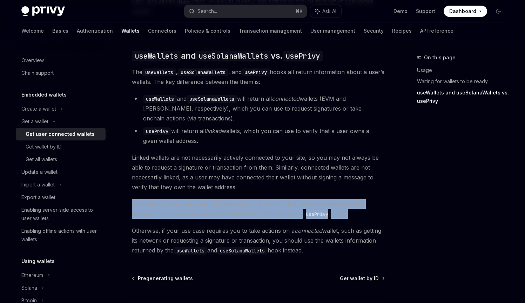
click at [245, 201] on span "Concretely, if your use case only requires you to verify that a user owns a giv…" at bounding box center [258, 209] width 253 height 20
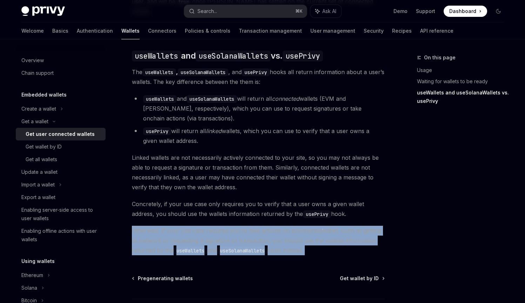
drag, startPoint x: 246, startPoint y: 218, endPoint x: 263, endPoint y: 219, distance: 16.5
click at [263, 226] on span "Otherwise, if your use case requires you to take actions on a connected wallet,…" at bounding box center [258, 240] width 253 height 29
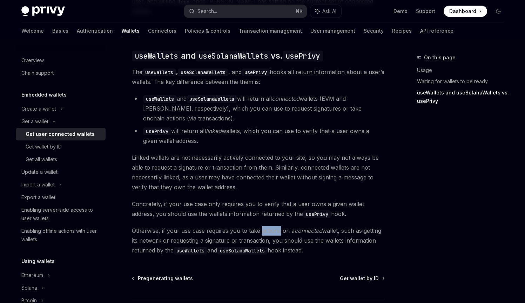
click at [263, 226] on span "Otherwise, if your use case requires you to take actions on a connected wallet,…" at bounding box center [258, 240] width 253 height 29
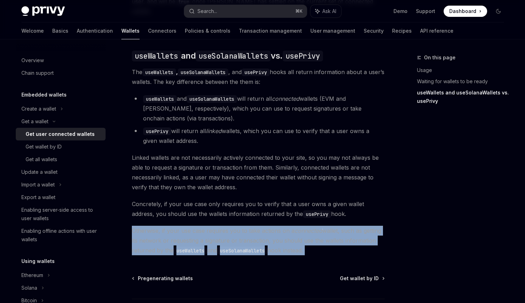
click at [263, 226] on span "Otherwise, if your use case requires you to take actions on a connected wallet,…" at bounding box center [258, 240] width 253 height 29
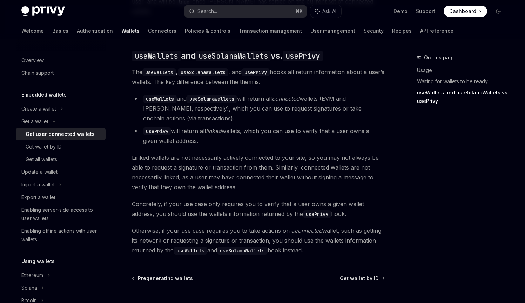
click at [208, 232] on span "Otherwise, if your use case requires you to take actions on a connected wallet,…" at bounding box center [258, 240] width 253 height 29
drag, startPoint x: 208, startPoint y: 232, endPoint x: 247, endPoint y: 234, distance: 38.3
click at [247, 234] on span "Otherwise, if your use case requires you to take actions on a connected wallet,…" at bounding box center [258, 240] width 253 height 29
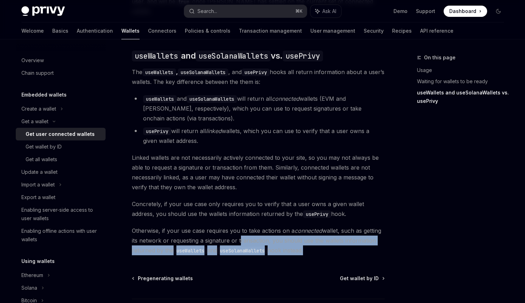
drag, startPoint x: 247, startPoint y: 234, endPoint x: 293, endPoint y: 244, distance: 47.1
click at [293, 244] on span "Otherwise, if your use case requires you to take actions on a connected wallet,…" at bounding box center [258, 240] width 253 height 29
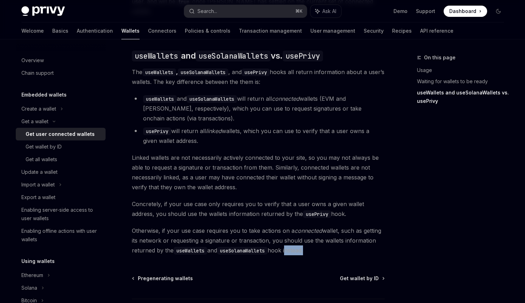
click at [293, 244] on span "Otherwise, if your use case requires you to take actions on a connected wallet,…" at bounding box center [258, 240] width 253 height 29
click at [49, 110] on div "Create a wallet" at bounding box center [38, 109] width 35 height 8
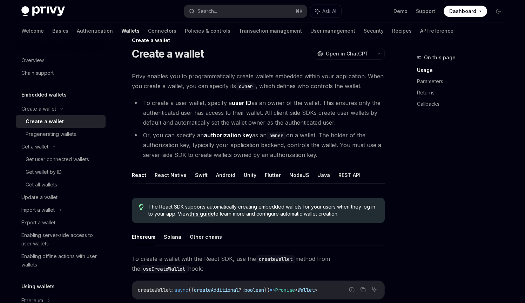
click at [166, 174] on button "React Native" at bounding box center [171, 175] width 32 height 16
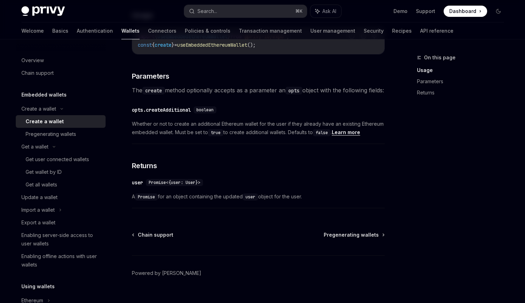
scroll to position [294, 0]
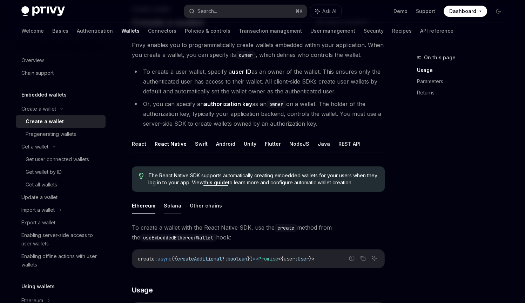
click at [171, 204] on button "Solana" at bounding box center [173, 205] width 18 height 16
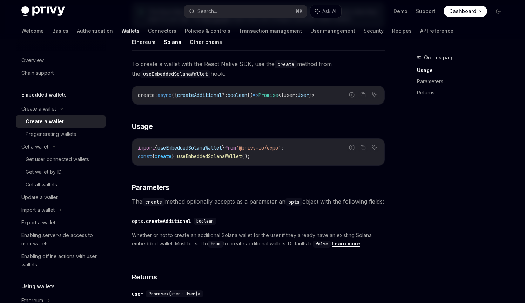
scroll to position [213, 0]
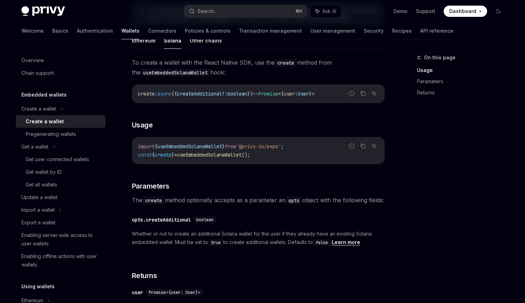
click at [174, 200] on span "The create method optionally accepts as a parameter an opts object with the fol…" at bounding box center [258, 200] width 253 height 10
drag, startPoint x: 174, startPoint y: 200, endPoint x: 265, endPoint y: 197, distance: 90.2
click at [265, 197] on span "The create method optionally accepts as a parameter an opts object with the fol…" at bounding box center [258, 200] width 253 height 10
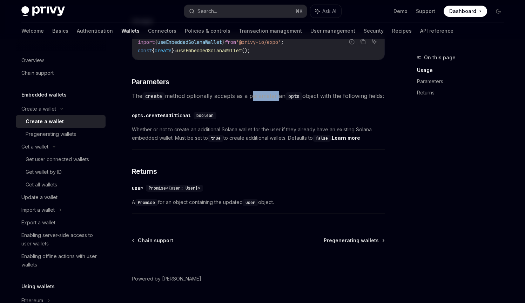
scroll to position [297, 0]
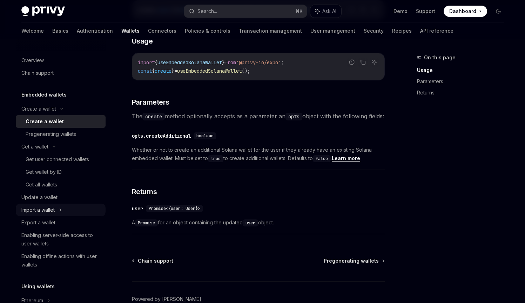
click at [73, 208] on div "Import a wallet" at bounding box center [61, 210] width 90 height 13
type textarea "*"
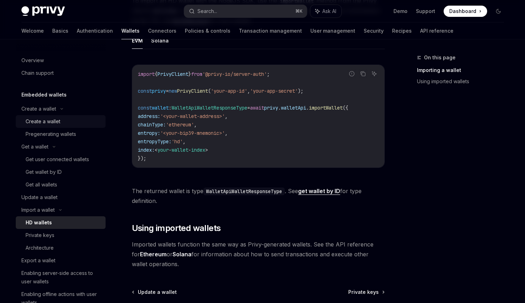
scroll to position [277, 0]
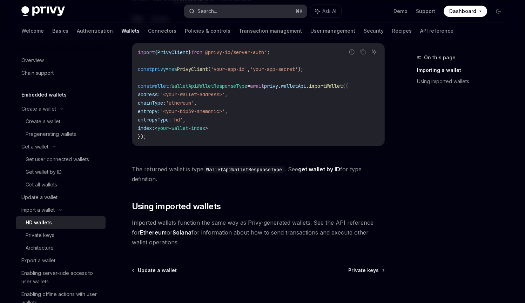
click at [203, 16] on button "Search... ⌘ K" at bounding box center [245, 11] width 123 height 13
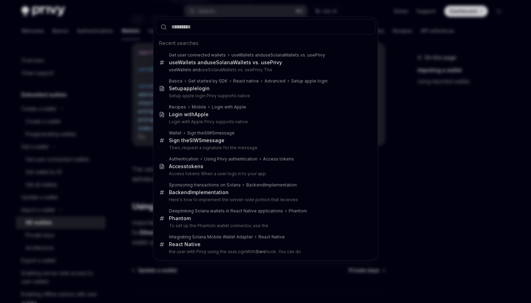
type input "**********"
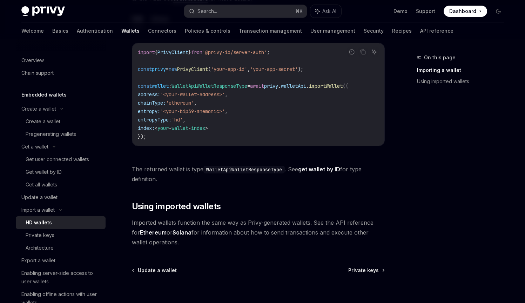
type textarea "*"
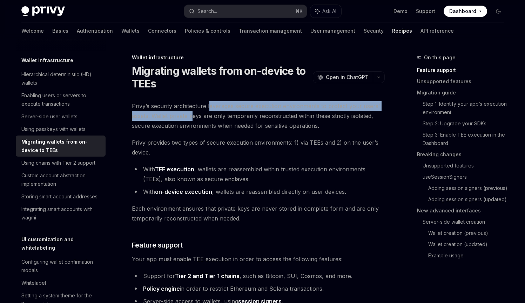
drag, startPoint x: 193, startPoint y: 111, endPoint x: 209, endPoint y: 110, distance: 16.2
click at [209, 110] on span "Privy’s security architecture leverages secure execution environments to protec…" at bounding box center [258, 115] width 253 height 29
drag, startPoint x: 209, startPoint y: 110, endPoint x: 207, endPoint y: 113, distance: 3.8
click at [207, 113] on span "Privy’s security architecture leverages secure execution environments to protec…" at bounding box center [258, 115] width 253 height 29
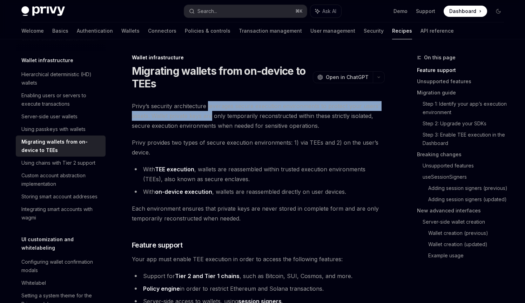
click at [207, 113] on span "Privy’s security architecture leverages secure execution environments to protec…" at bounding box center [258, 115] width 253 height 29
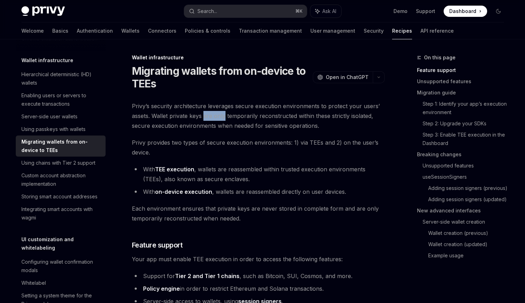
drag, startPoint x: 207, startPoint y: 113, endPoint x: 218, endPoint y: 115, distance: 11.5
click at [218, 115] on span "Privy’s security architecture leverages secure execution environments to protec…" at bounding box center [258, 115] width 253 height 29
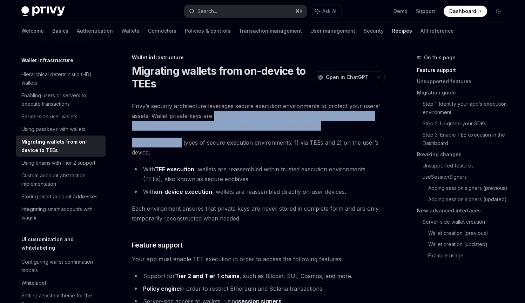
drag, startPoint x: 218, startPoint y: 115, endPoint x: 175, endPoint y: 146, distance: 52.5
click at [175, 146] on span "Privy provides two types of secure execution environments: 1) via TEEs and 2) o…" at bounding box center [258, 148] width 253 height 20
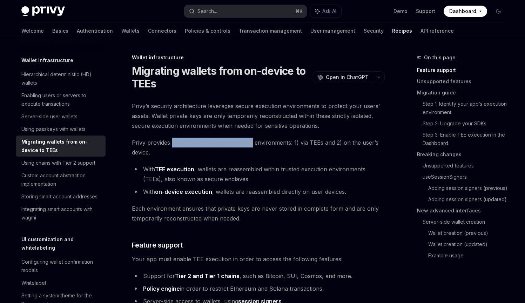
drag, startPoint x: 175, startPoint y: 146, endPoint x: 236, endPoint y: 143, distance: 60.8
click at [236, 143] on span "Privy provides two types of secure execution environments: 1) via TEEs and 2) o…" at bounding box center [258, 148] width 253 height 20
click at [218, 174] on li "With TEE execution , wallets are reassembled within trusted execution environme…" at bounding box center [258, 174] width 253 height 20
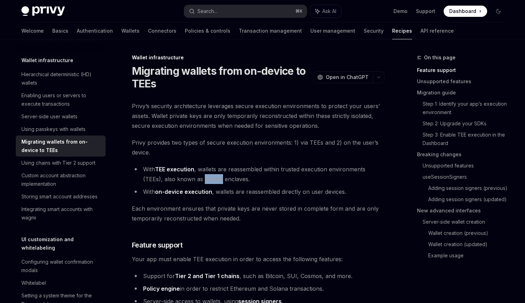
click at [217, 177] on li "With TEE execution , wallets are reassembled within trusted execution environme…" at bounding box center [258, 174] width 253 height 20
click at [193, 208] on span "Each environment ensures that private keys are never stored in complete form an…" at bounding box center [258, 214] width 253 height 20
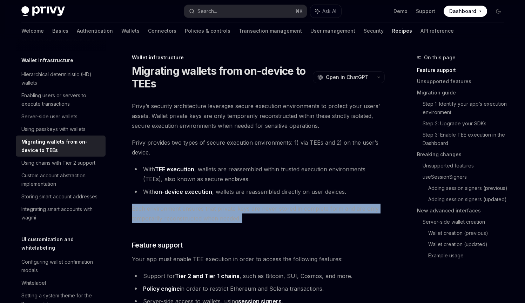
click at [193, 208] on span "Each environment ensures that private keys are never stored in complete form an…" at bounding box center [258, 214] width 253 height 20
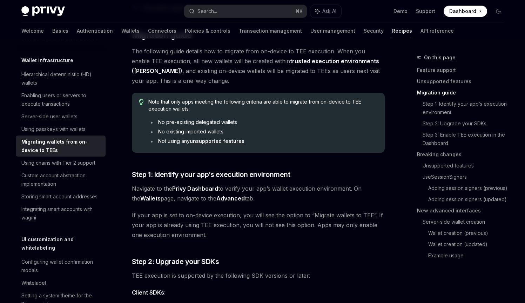
scroll to position [366, 0]
